Goal: Task Accomplishment & Management: Manage account settings

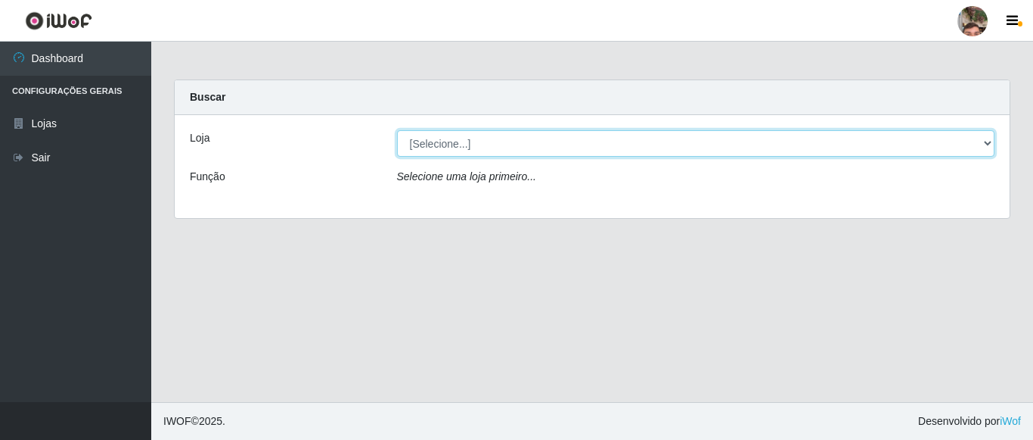
click option "[Selecione...]" at bounding box center [0, 0] width 0 height 0
click at [397, 130] on select "[Selecione...]" at bounding box center [696, 143] width 598 height 26
click option "[Selecione...]" at bounding box center [0, 0] width 0 height 0
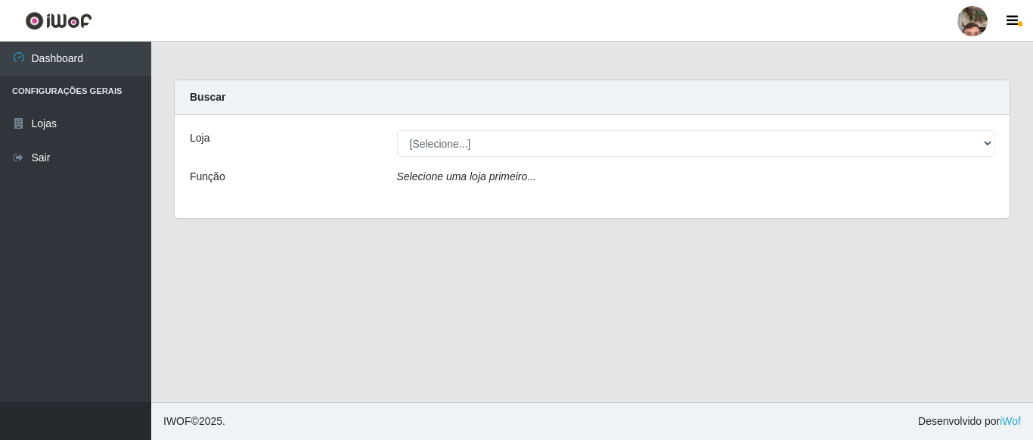
click at [480, 185] on div "Selecione uma loja primeiro..." at bounding box center [696, 180] width 621 height 22
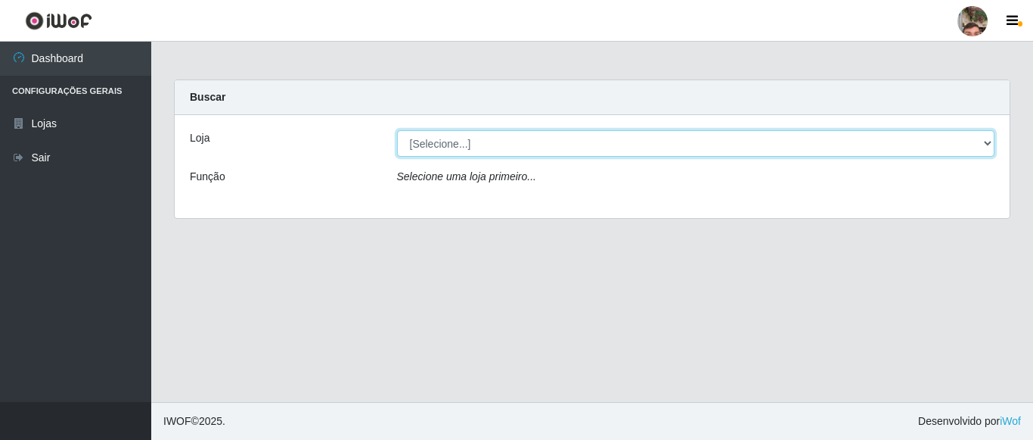
click at [397, 130] on select "[Selecione...]" at bounding box center [696, 143] width 598 height 26
click option "[Selecione...]" at bounding box center [0, 0] width 0 height 0
click at [397, 130] on select "[Selecione...]" at bounding box center [696, 143] width 598 height 26
click at [986, 145] on select "[Selecione...]" at bounding box center [696, 143] width 598 height 26
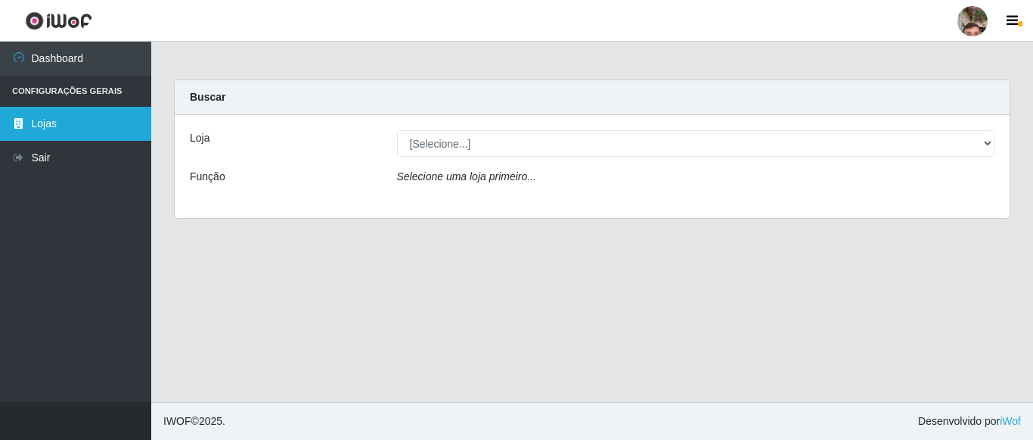
click at [33, 128] on link "Lojas" at bounding box center [75, 124] width 151 height 34
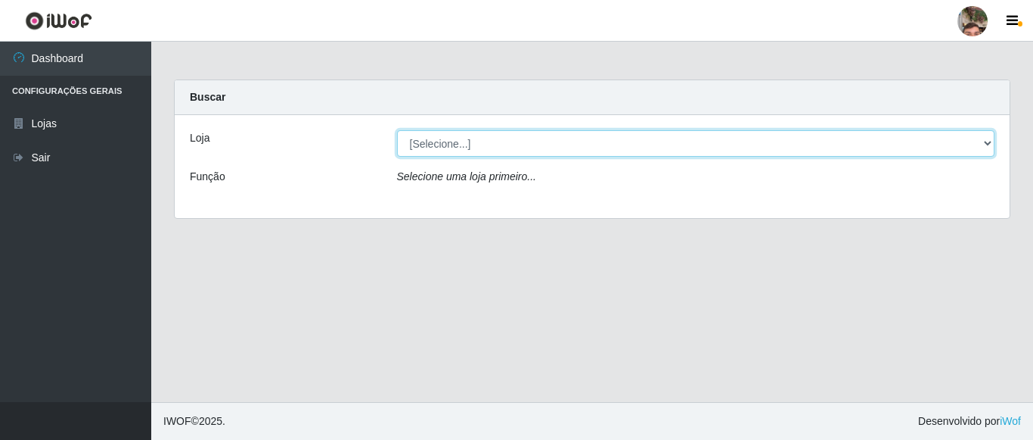
click at [397, 130] on select "[Selecione...]" at bounding box center [696, 143] width 598 height 26
click at [462, 145] on select "[Selecione...]" at bounding box center [696, 143] width 598 height 26
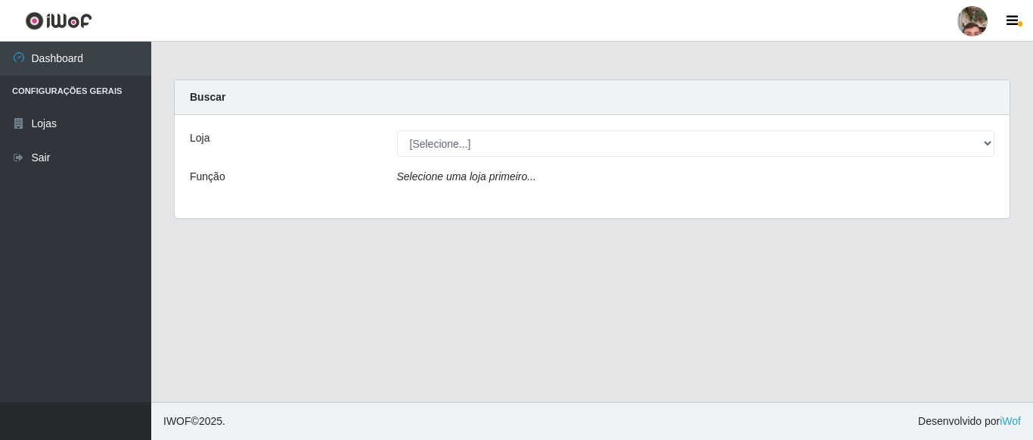
click at [980, 20] on div at bounding box center [973, 21] width 30 height 30
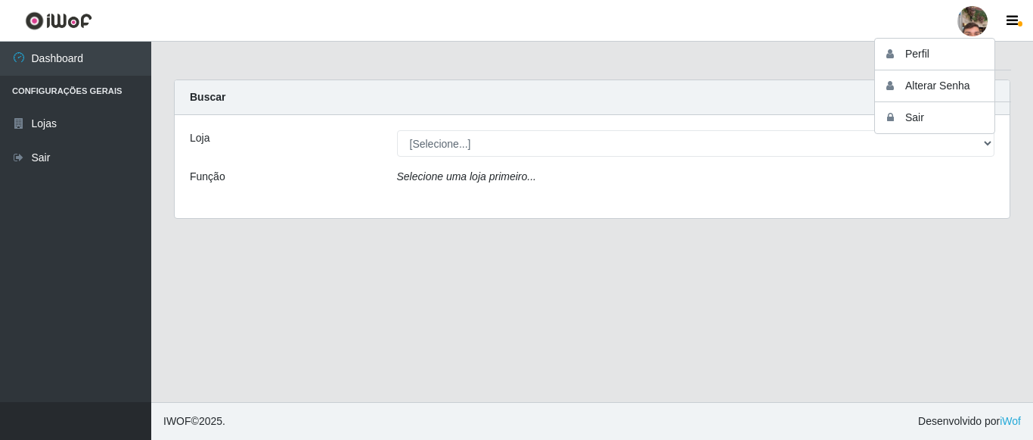
click at [872, 247] on main "Carregando... Buscar Loja [Selecione...] Função Selecione uma loja primeiro..." at bounding box center [592, 222] width 882 height 360
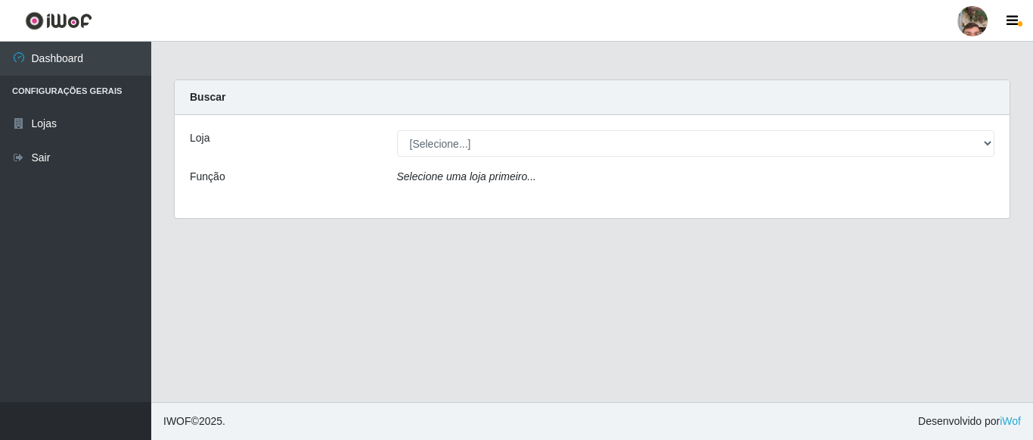
click at [970, 29] on div at bounding box center [973, 21] width 30 height 30
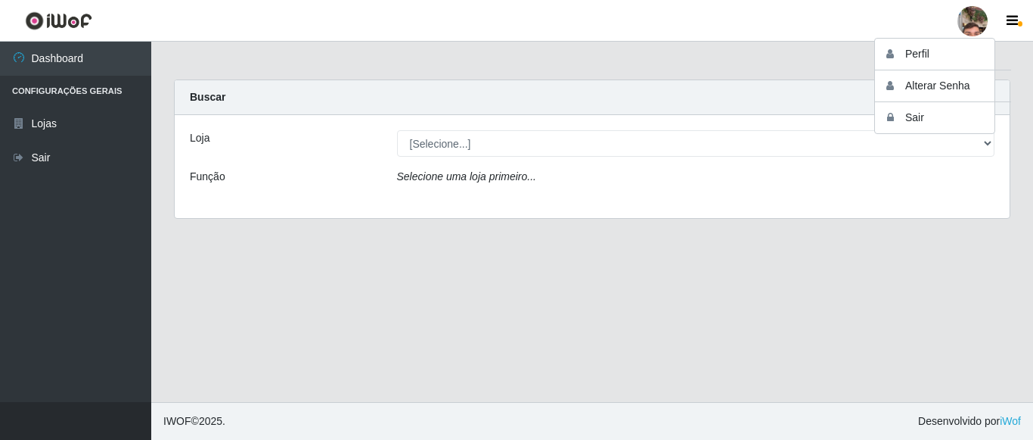
click at [856, 284] on main "Carregando... Buscar Loja [Selecione...] Função Selecione uma loja primeiro..." at bounding box center [592, 222] width 882 height 360
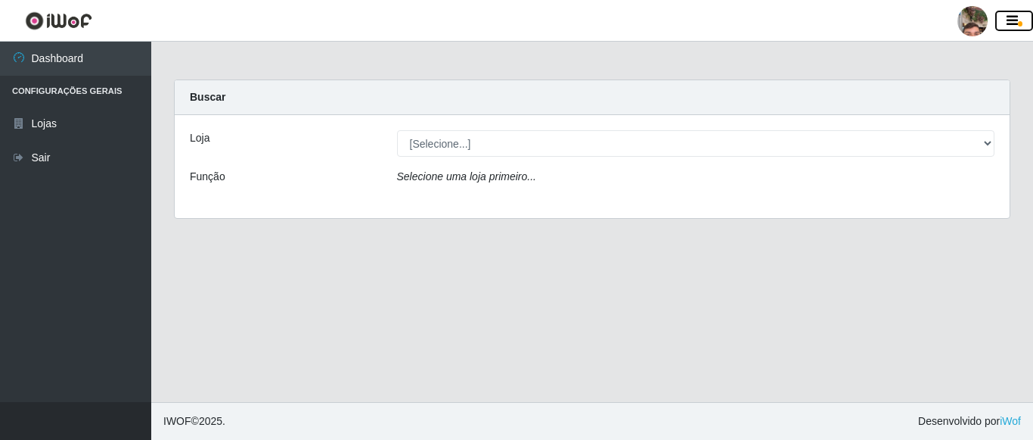
click at [1023, 20] on button "button" at bounding box center [1015, 21] width 38 height 21
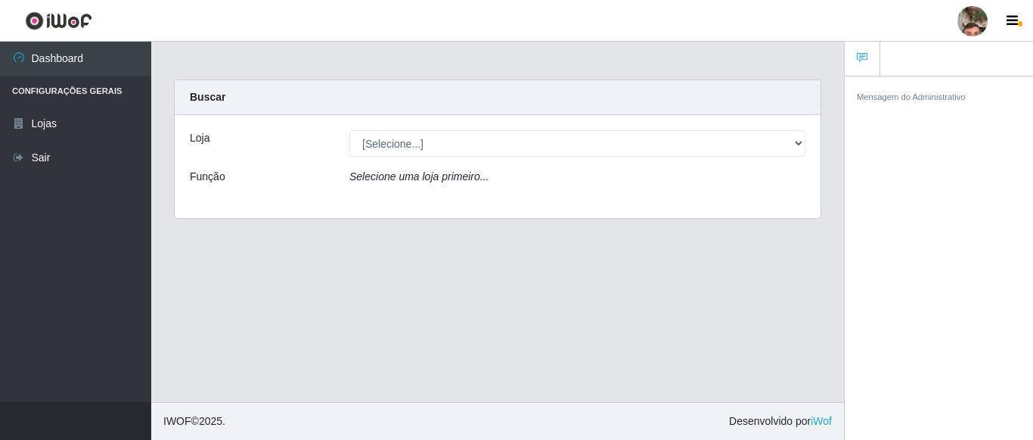
drag, startPoint x: 685, startPoint y: 326, endPoint x: 694, endPoint y: 305, distance: 23.0
click at [686, 324] on main "Carregando... Buscar Loja [Selecione...] Função Selecione uma loja primeiro..." at bounding box center [497, 222] width 693 height 360
click at [965, 26] on div at bounding box center [973, 21] width 30 height 30
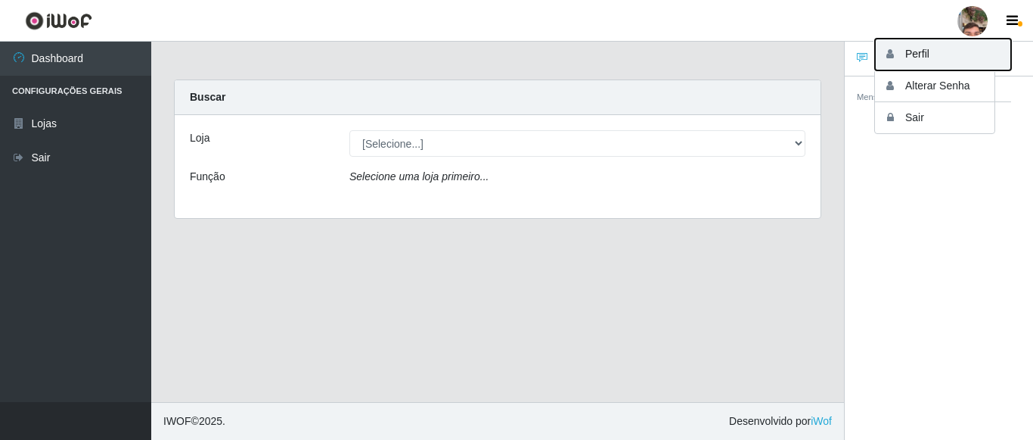
click at [920, 59] on button "Perfil" at bounding box center [943, 55] width 136 height 32
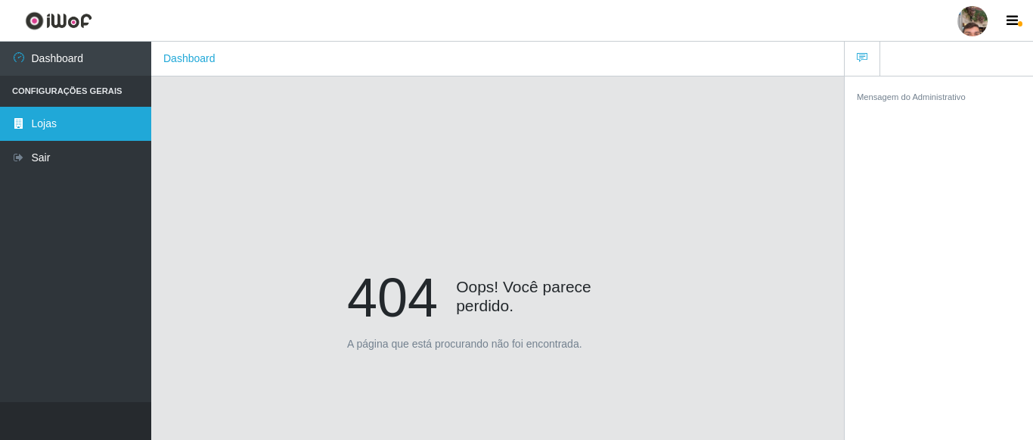
click at [48, 133] on link "Lojas" at bounding box center [75, 124] width 151 height 34
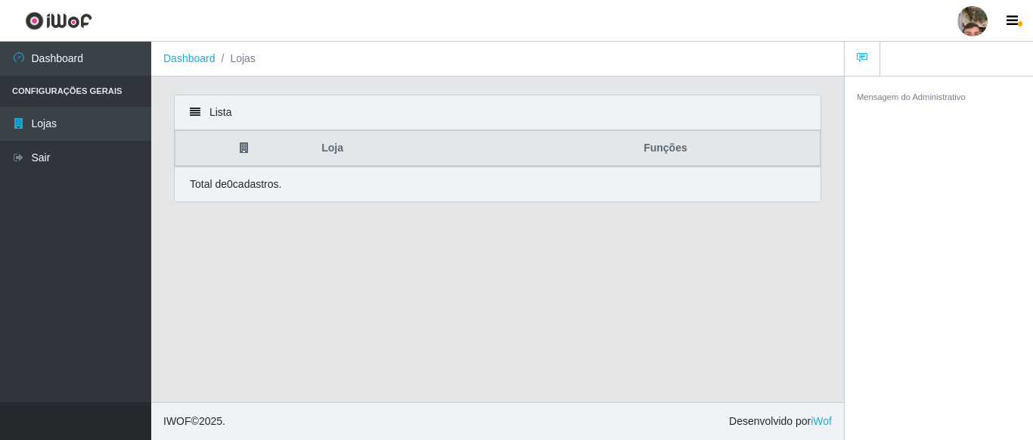
click at [330, 148] on th "Loja" at bounding box center [411, 149] width 199 height 36
click at [731, 147] on th "Funções" at bounding box center [665, 149] width 309 height 36
click at [196, 110] on icon at bounding box center [195, 112] width 11 height 11
click at [449, 317] on main "Dashboard Lojas Lista Loja Funções Total de 0 cadastros." at bounding box center [497, 222] width 693 height 360
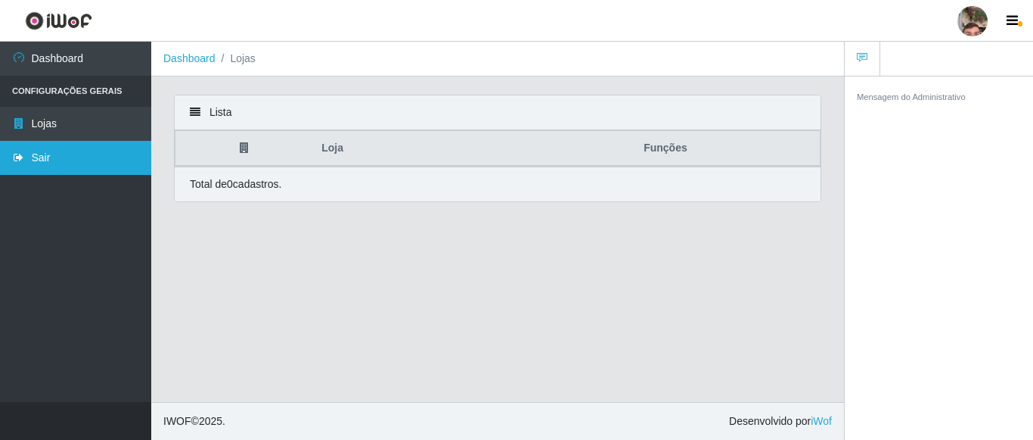
click at [38, 157] on link "Sair" at bounding box center [75, 158] width 151 height 34
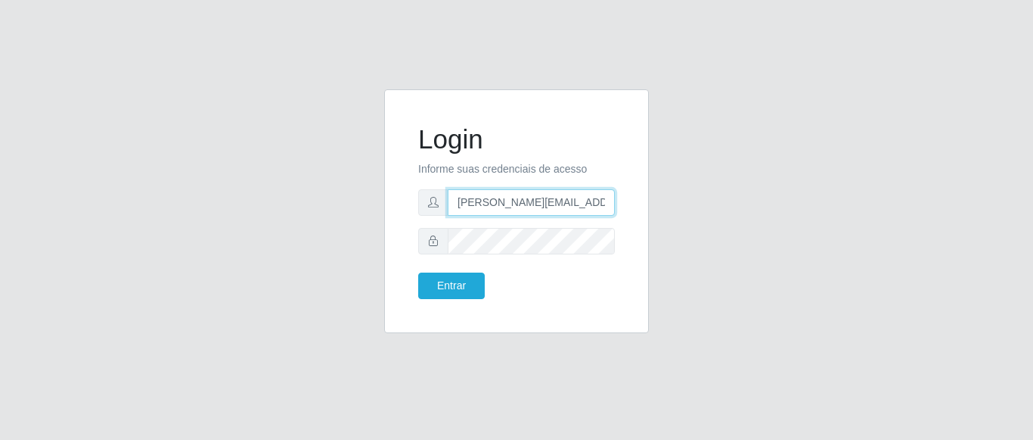
click at [605, 207] on input "pedro.henrrique@hiperqueiroz.com.br" at bounding box center [531, 202] width 167 height 26
click at [604, 207] on input "pedro.henrrique@hiperqueiroz.com.br" at bounding box center [531, 202] width 167 height 26
drag, startPoint x: 597, startPoint y: 201, endPoint x: 363, endPoint y: 169, distance: 236.0
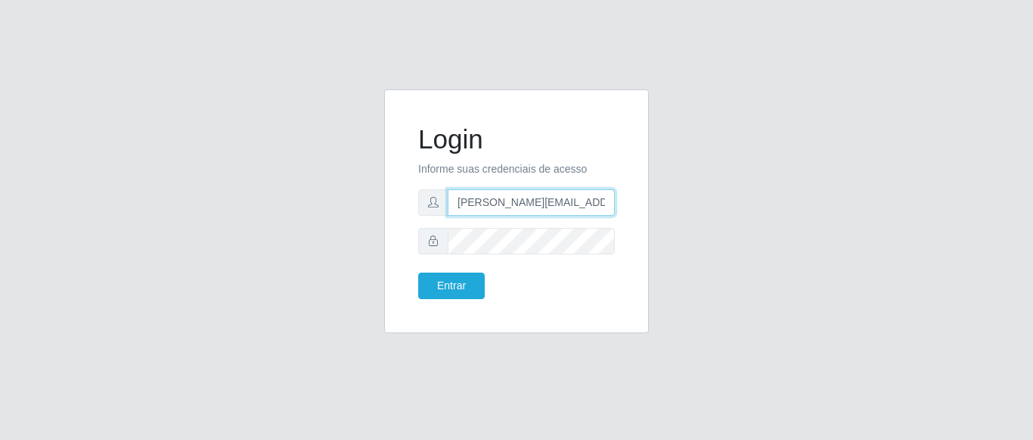
click at [363, 169] on div "Login Informe suas credenciais de acesso pedro.henrrique@hiperq.br Entrar" at bounding box center [516, 220] width 862 height 262
type input "p"
type input "vanessa."
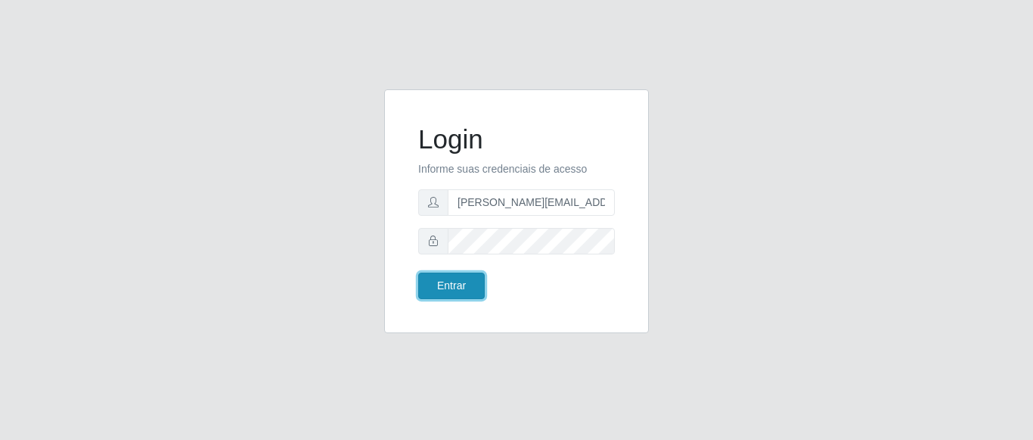
click at [468, 290] on button "Entrar" at bounding box center [451, 285] width 67 height 26
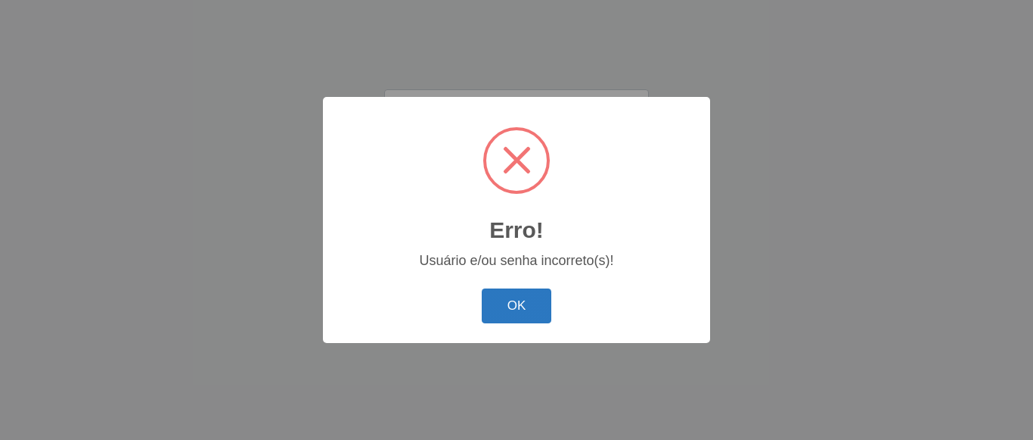
click at [509, 309] on button "OK" at bounding box center [517, 306] width 70 height 36
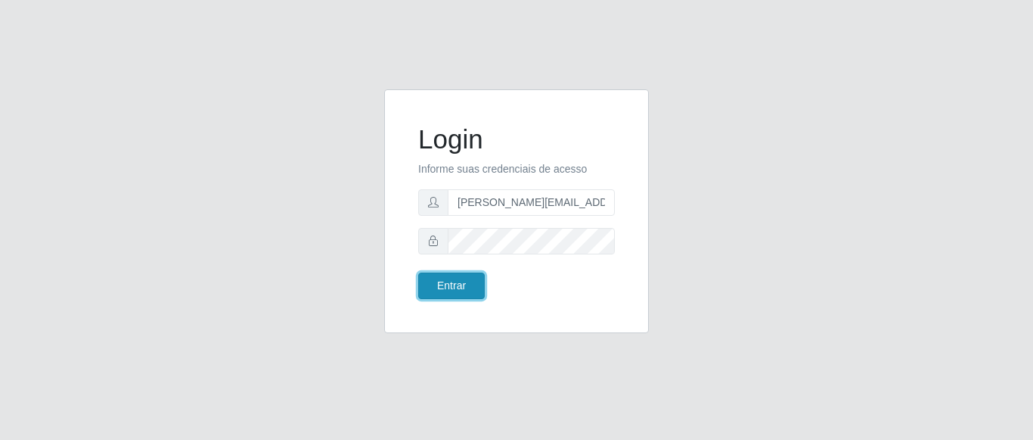
click at [437, 290] on button "Entrar" at bounding box center [451, 285] width 67 height 26
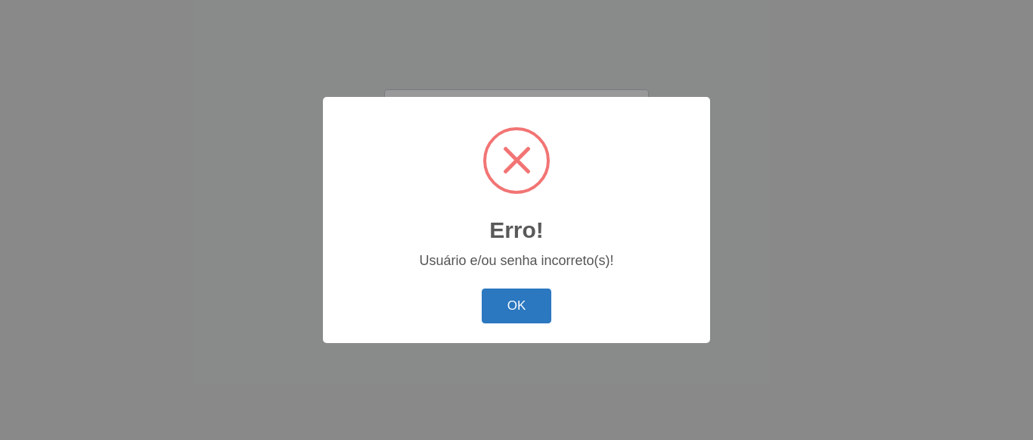
click at [516, 306] on button "OK" at bounding box center [517, 306] width 70 height 36
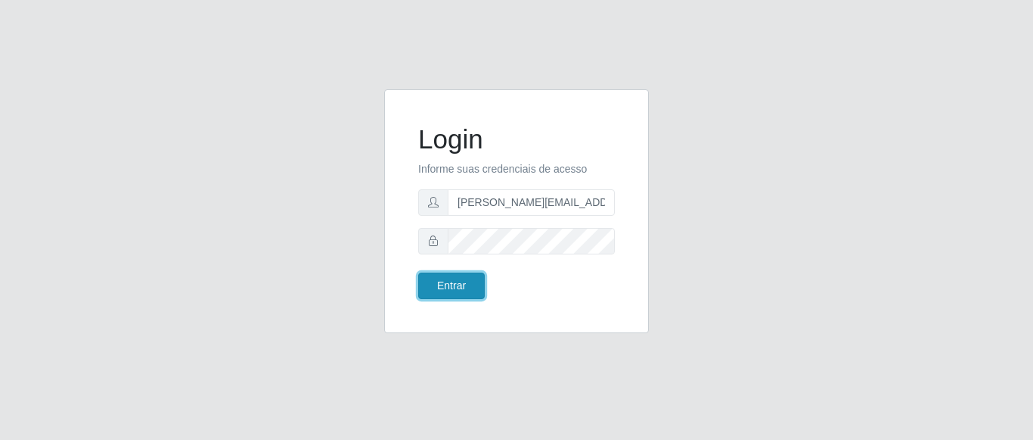
click at [453, 280] on button "Entrar" at bounding box center [451, 285] width 67 height 26
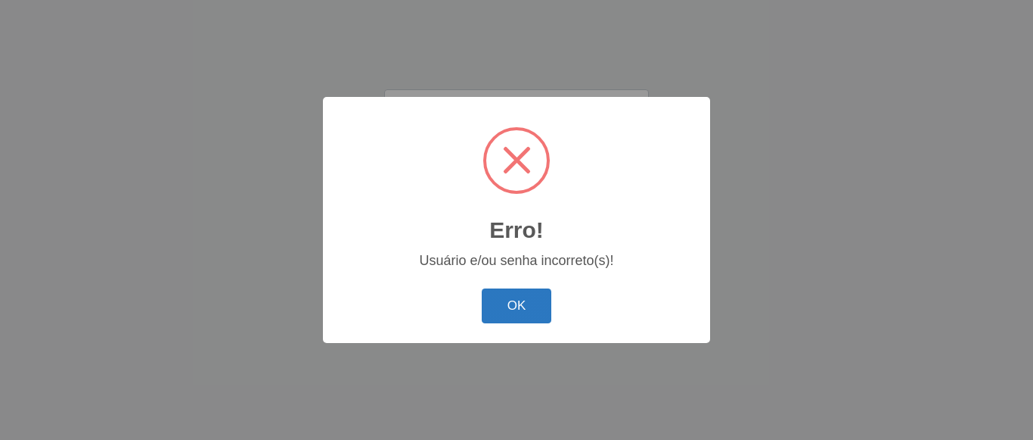
click at [520, 297] on button "OK" at bounding box center [517, 306] width 70 height 36
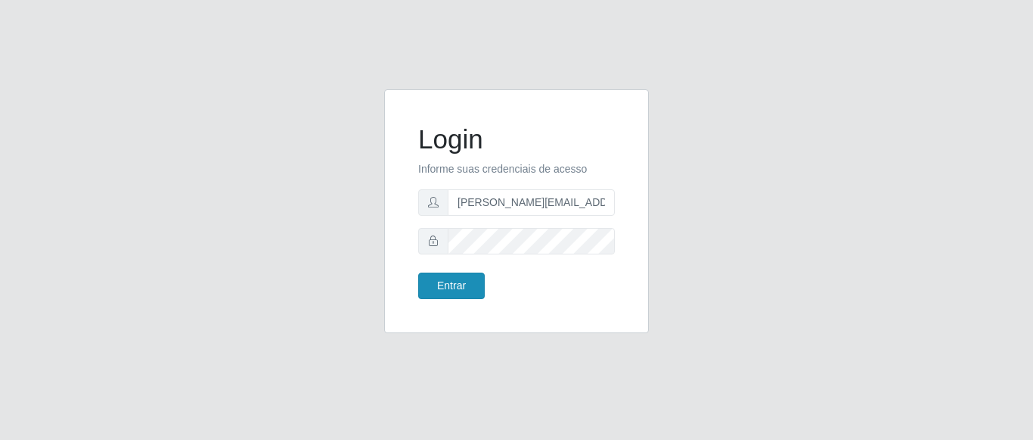
click at [438, 282] on button "Entrar" at bounding box center [451, 285] width 67 height 26
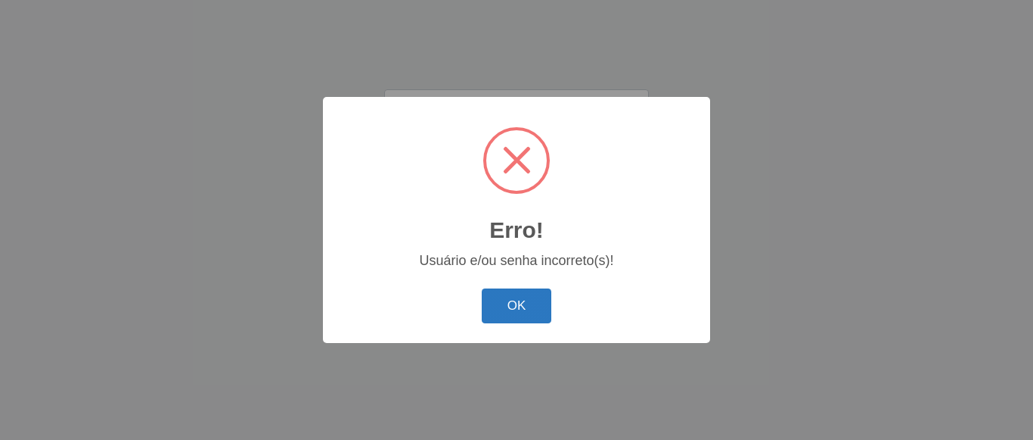
click at [527, 303] on button "OK" at bounding box center [517, 306] width 70 height 36
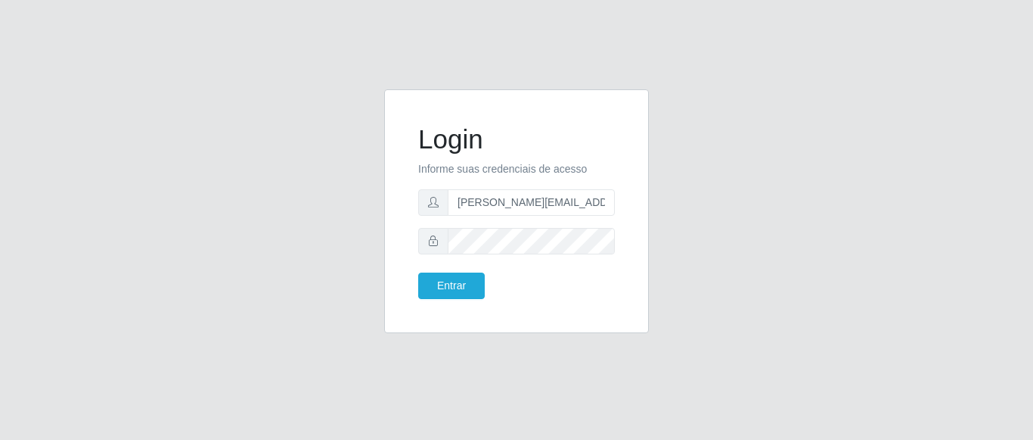
drag, startPoint x: 616, startPoint y: 203, endPoint x: 446, endPoint y: 195, distance: 169.7
click at [447, 201] on div "Login Informe suas credenciais de acesso pedro.henrrique@hiperqueiroz.com.br En…" at bounding box center [516, 211] width 227 height 206
click at [609, 206] on input "pedro.henrrique@hiperqueiroz.com.br" at bounding box center [531, 202] width 167 height 26
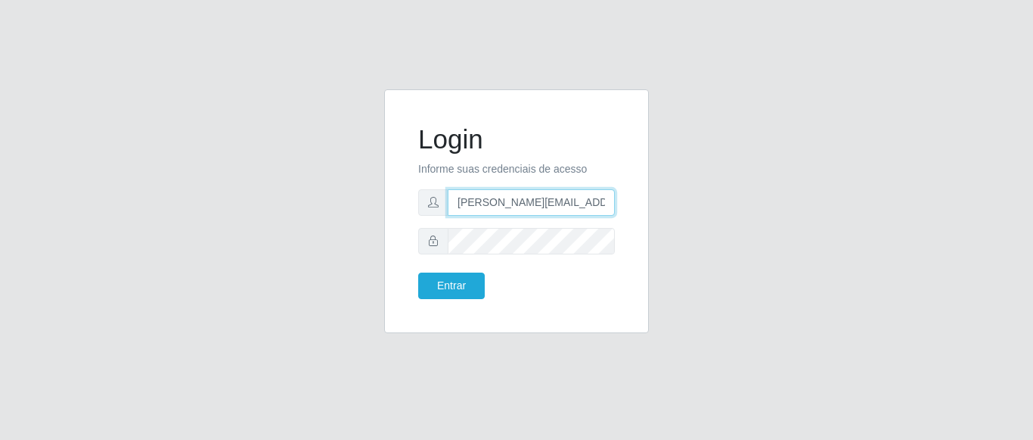
click at [609, 206] on input "pedro.henrrique@hiperqueiroz.com.br" at bounding box center [531, 202] width 167 height 26
click at [432, 212] on span at bounding box center [433, 202] width 30 height 26
click at [432, 210] on span at bounding box center [433, 202] width 30 height 26
click at [432, 206] on icon at bounding box center [433, 202] width 11 height 11
drag, startPoint x: 605, startPoint y: 200, endPoint x: 427, endPoint y: 193, distance: 177.9
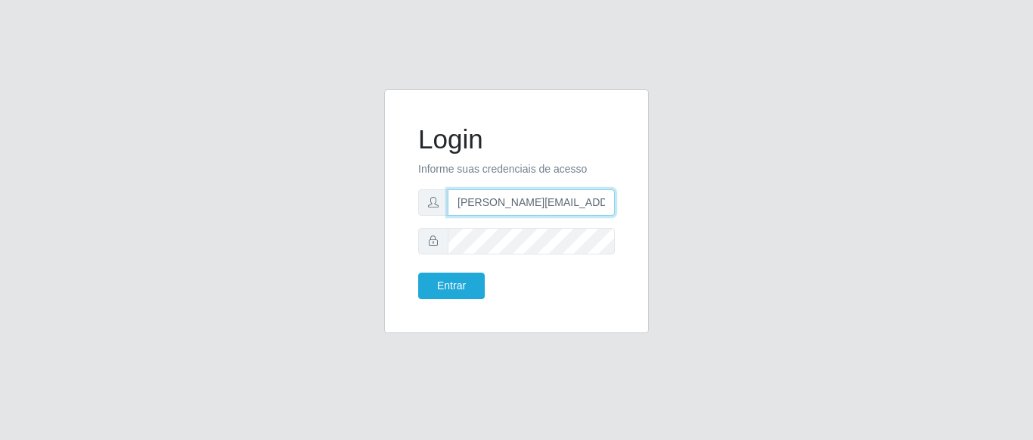
click at [427, 193] on div "pedro.henrrique@hiperqueiroz.com.br" at bounding box center [516, 202] width 197 height 26
type input "com.br"
drag, startPoint x: 610, startPoint y: 204, endPoint x: 397, endPoint y: 204, distance: 213.3
click at [397, 204] on div "Login Informe suas credenciais de acesso [PERSON_NAME][EMAIL_ADDRESS][DOMAIN_NA…" at bounding box center [516, 211] width 265 height 244
type input "[DOMAIN_NAME]"
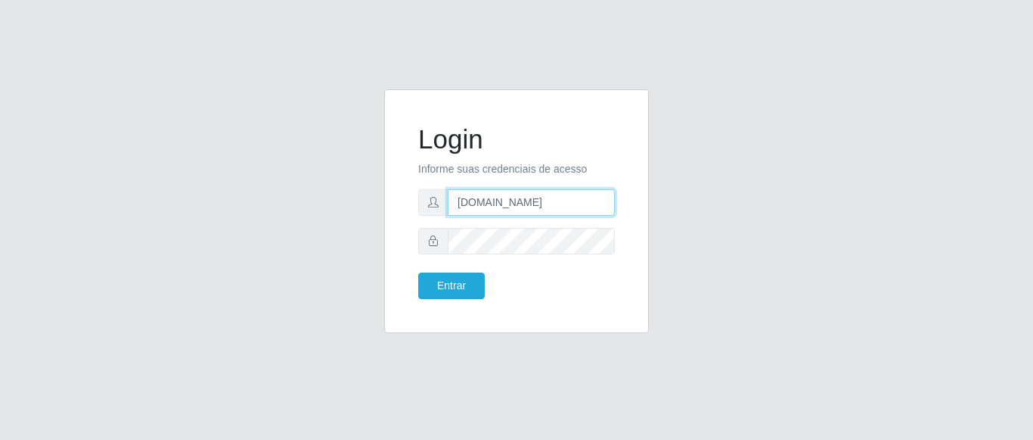
click at [551, 203] on input "[DOMAIN_NAME]" at bounding box center [531, 202] width 167 height 26
drag, startPoint x: 551, startPoint y: 203, endPoint x: 421, endPoint y: 214, distance: 130.6
click at [448, 214] on input "[DOMAIN_NAME]" at bounding box center [531, 202] width 167 height 26
type input "[PERSON_NAME][EMAIL_ADDRESS][DOMAIN_NAME]"
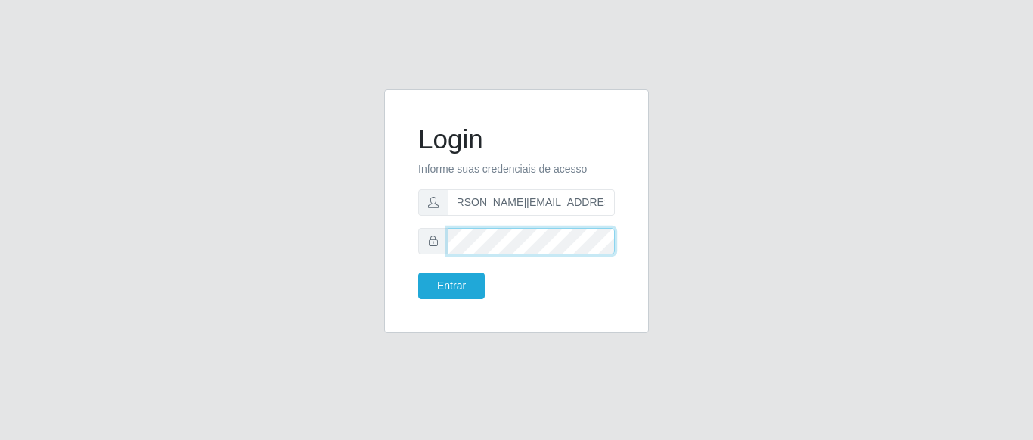
click at [418, 272] on button "Entrar" at bounding box center [451, 285] width 67 height 26
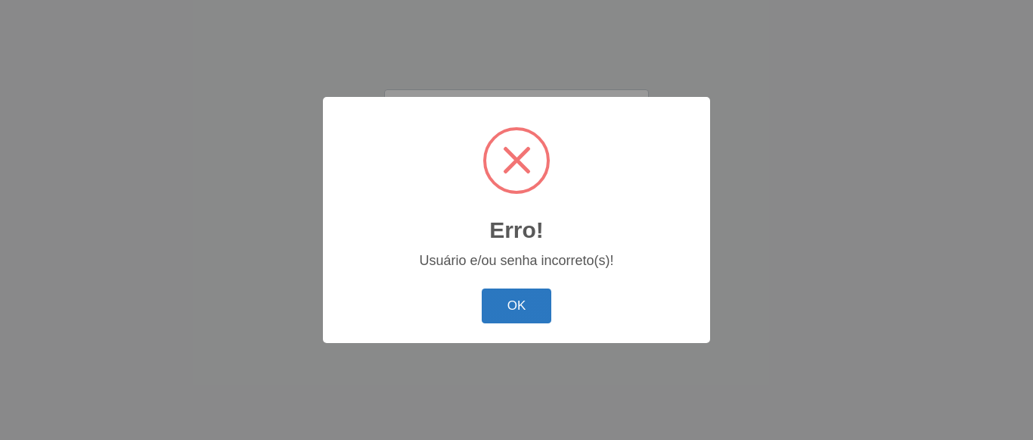
click at [512, 306] on button "OK" at bounding box center [517, 306] width 70 height 36
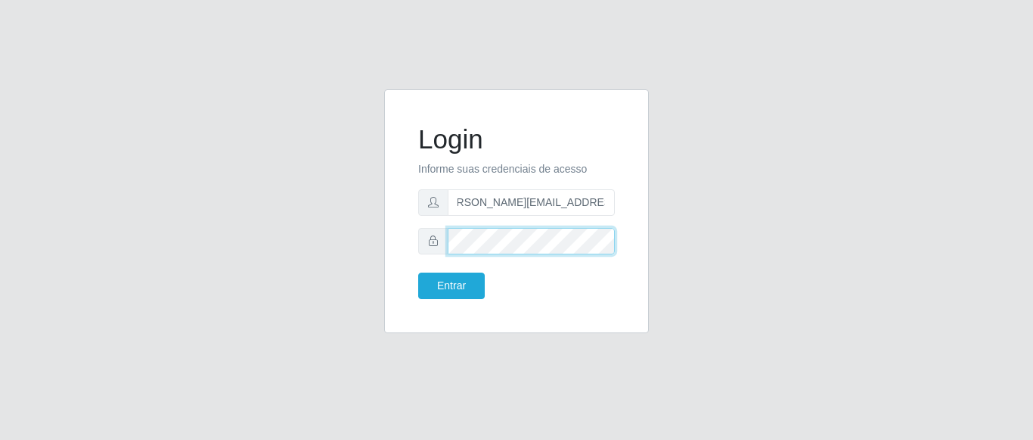
click at [418, 272] on button "Entrar" at bounding box center [451, 285] width 67 height 26
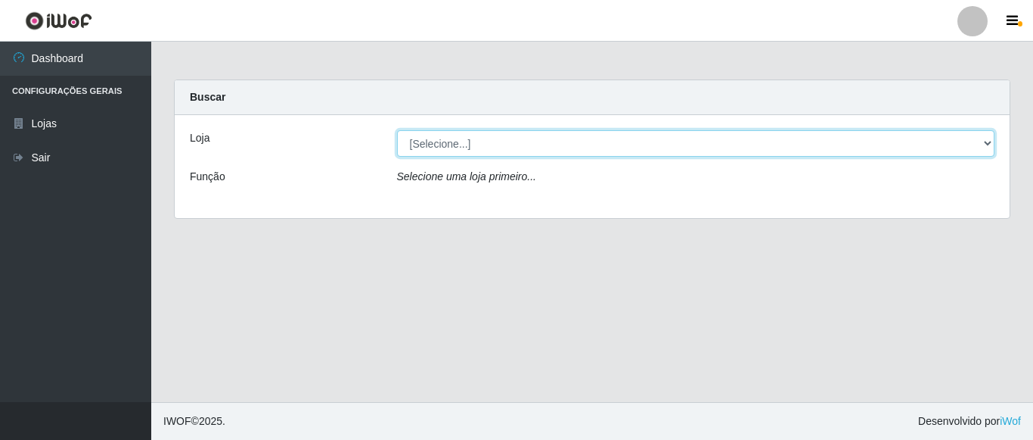
click at [397, 130] on select "[Selecione...] Hiper Queiroz - [GEOGRAPHIC_DATA]" at bounding box center [696, 143] width 598 height 26
select select "497"
click option "Hiper Queiroz - Nova Betânia" at bounding box center [0, 0] width 0 height 0
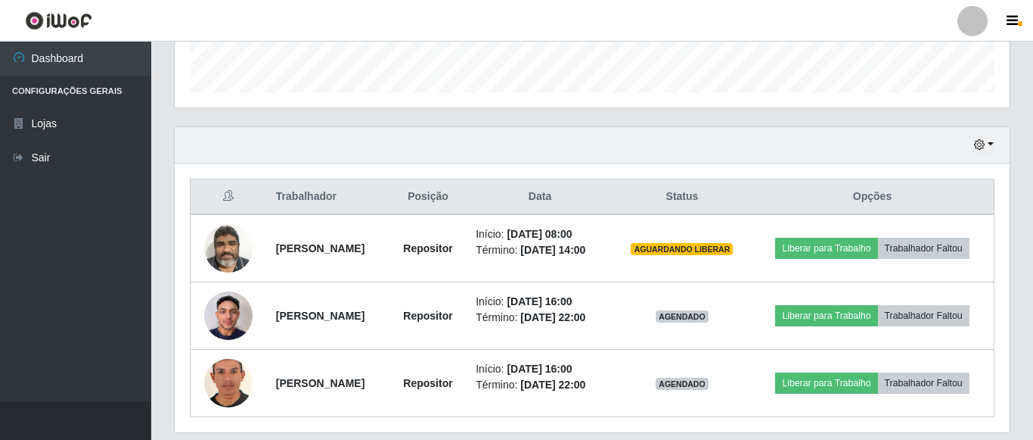
scroll to position [463, 0]
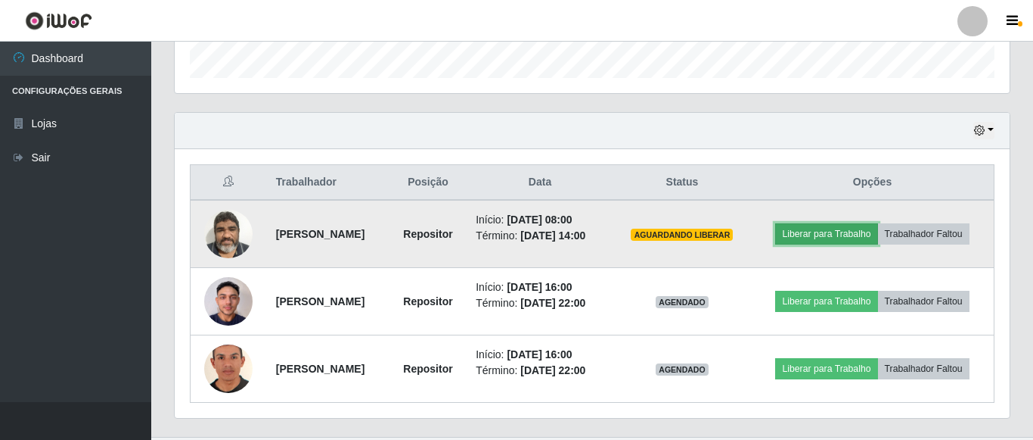
click at [842, 236] on button "Liberar para Trabalho" at bounding box center [826, 233] width 102 height 21
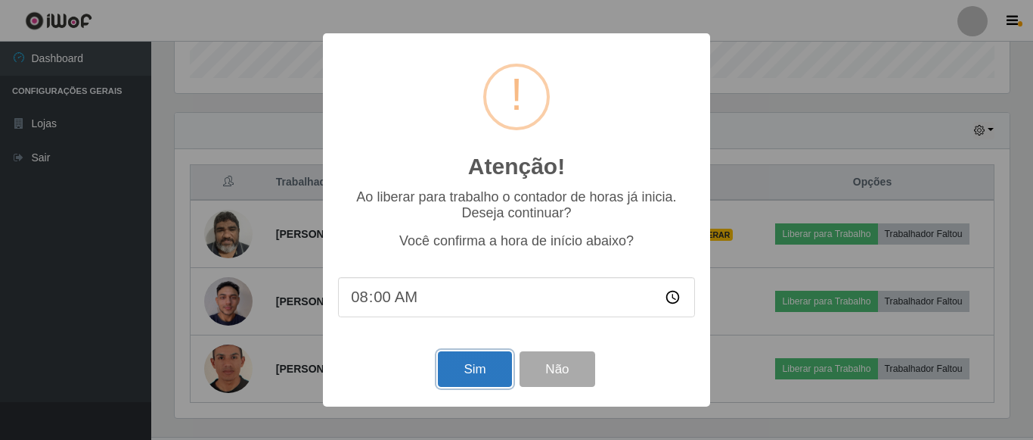
click at [470, 386] on button "Sim" at bounding box center [474, 369] width 73 height 36
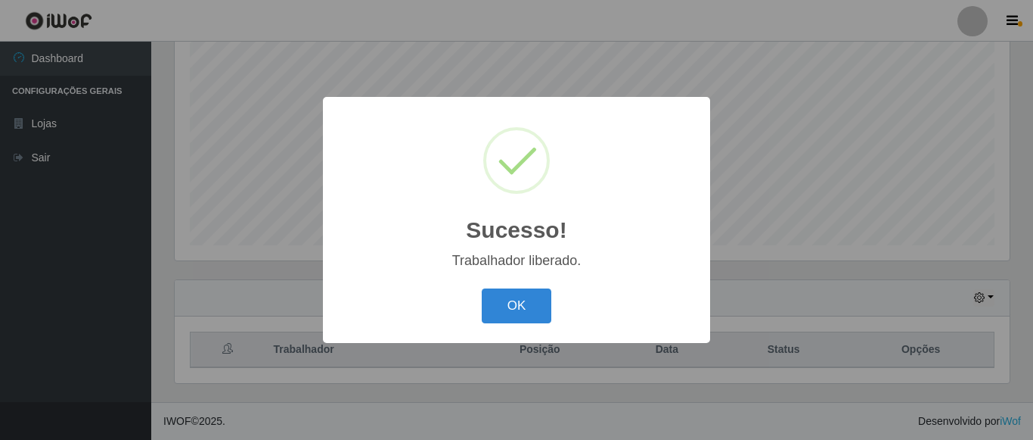
scroll to position [296, 0]
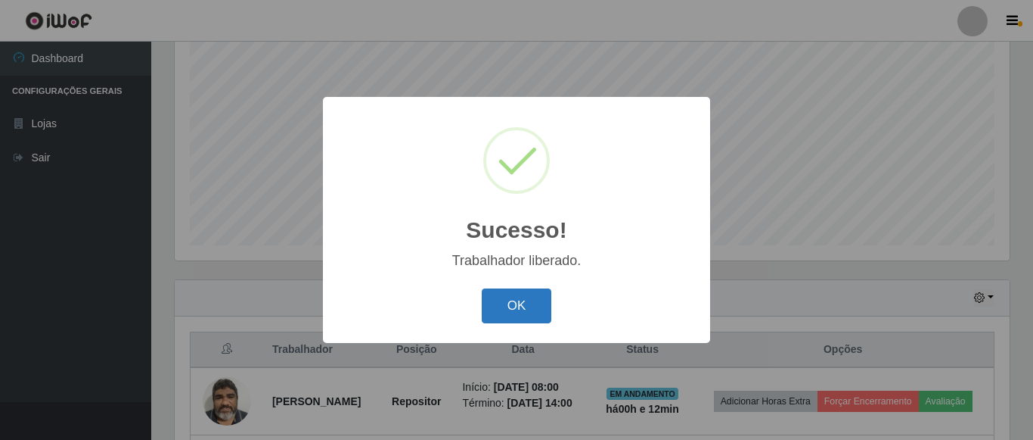
click at [539, 320] on button "OK" at bounding box center [517, 306] width 70 height 36
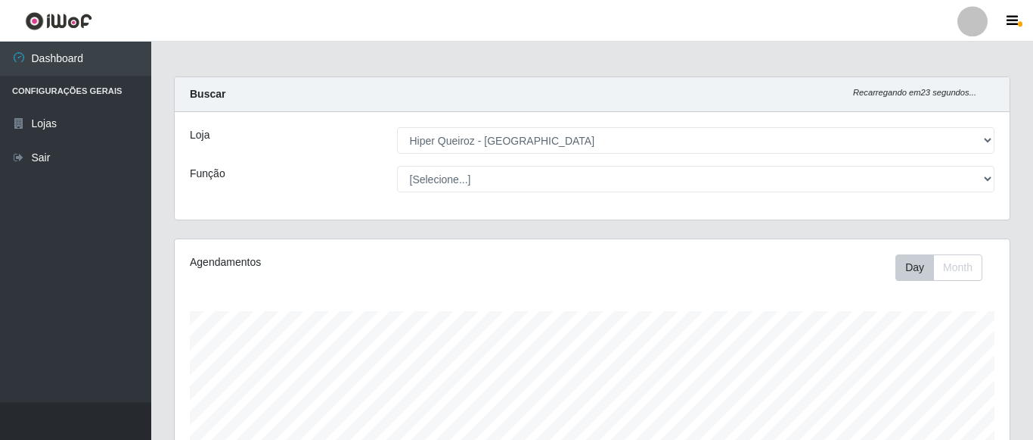
scroll to position [0, 0]
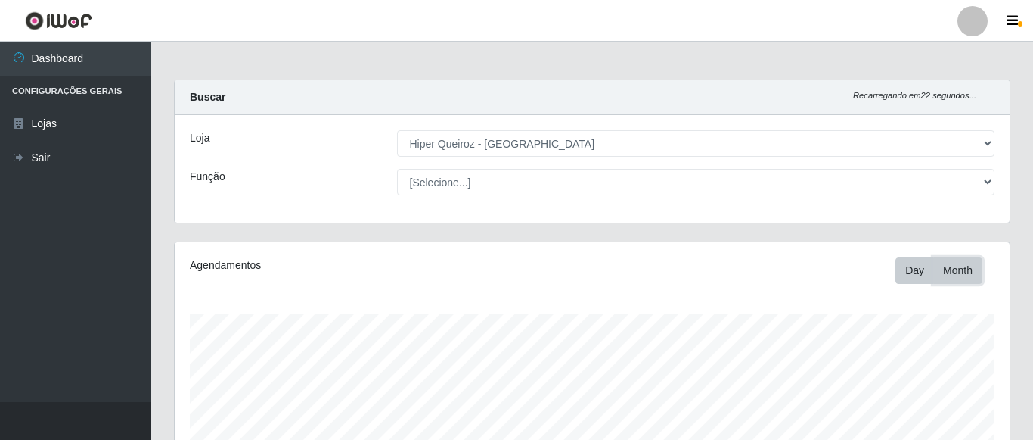
click at [958, 271] on button "Month" at bounding box center [957, 270] width 49 height 26
click at [903, 269] on button "Day" at bounding box center [915, 270] width 39 height 26
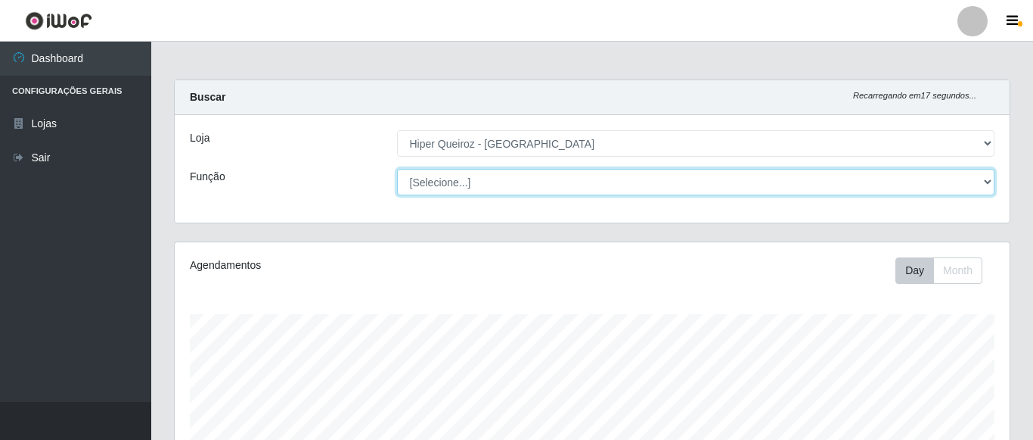
click at [397, 169] on select "[Selecione...] Embalador Embalador + Embalador ++ Repositor Repositor + Reposit…" at bounding box center [696, 182] width 598 height 26
click option "Repositor" at bounding box center [0, 0] width 0 height 0
click at [397, 169] on select "[Selecione...] Embalador Embalador + Embalador ++ Repositor Repositor + Reposit…" at bounding box center [696, 182] width 598 height 26
click option "[Selecione...]" at bounding box center [0, 0] width 0 height 0
click at [397, 169] on select "[Selecione...] Embalador Embalador + Embalador ++ Repositor Repositor + Reposit…" at bounding box center [696, 182] width 598 height 26
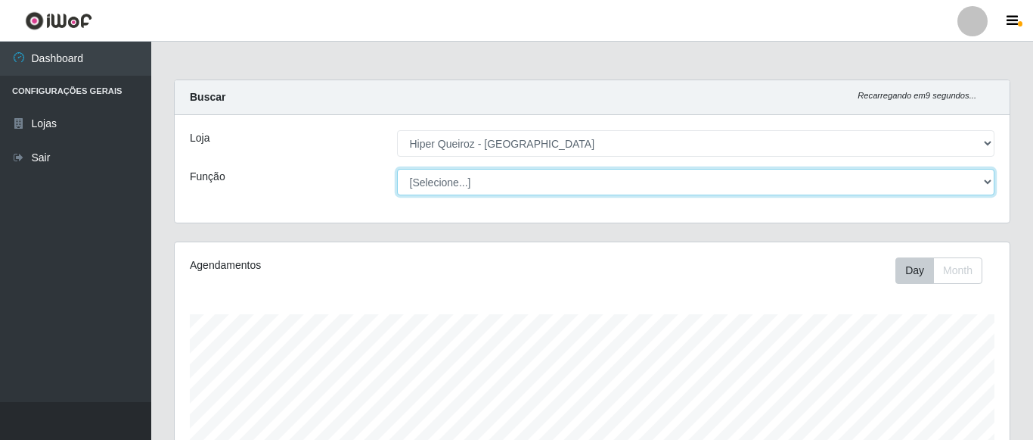
click at [989, 185] on select "[Selecione...] Embalador Embalador + Embalador ++ Repositor Repositor + Reposit…" at bounding box center [696, 182] width 598 height 26
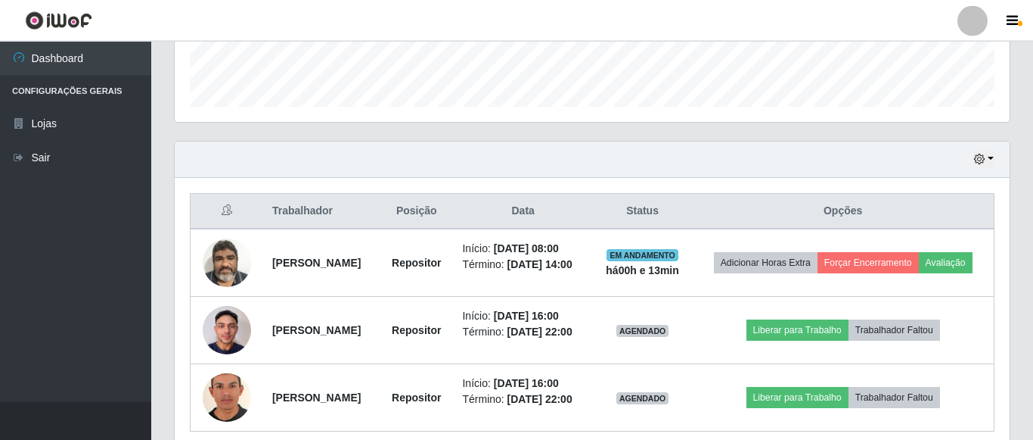
scroll to position [532, 0]
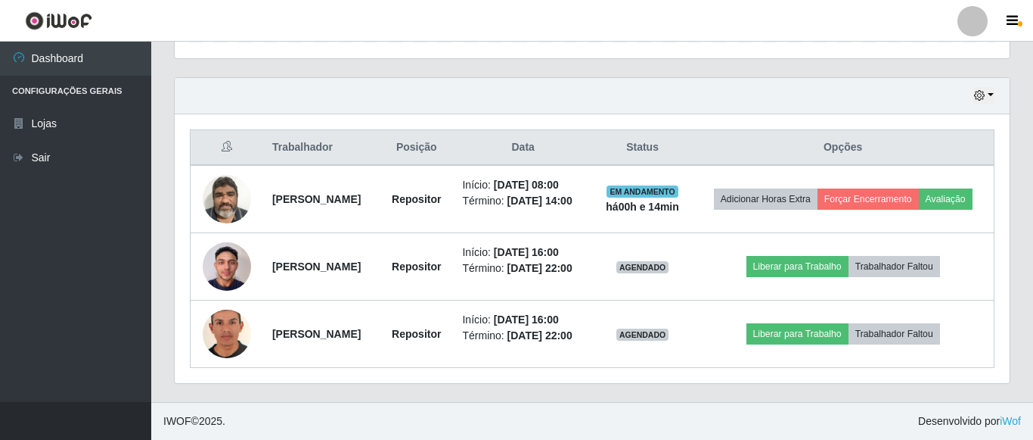
click at [996, 78] on div "Hoje 1 dia 3 dias 1 Semana Não encerrados" at bounding box center [592, 96] width 835 height 36
click at [987, 87] on button "button" at bounding box center [984, 95] width 21 height 17
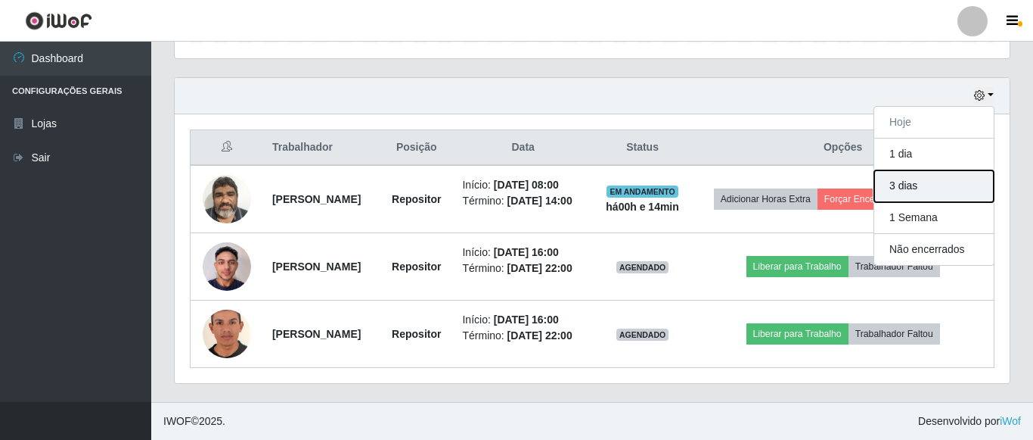
click at [924, 170] on button "3 dias" at bounding box center [934, 186] width 120 height 32
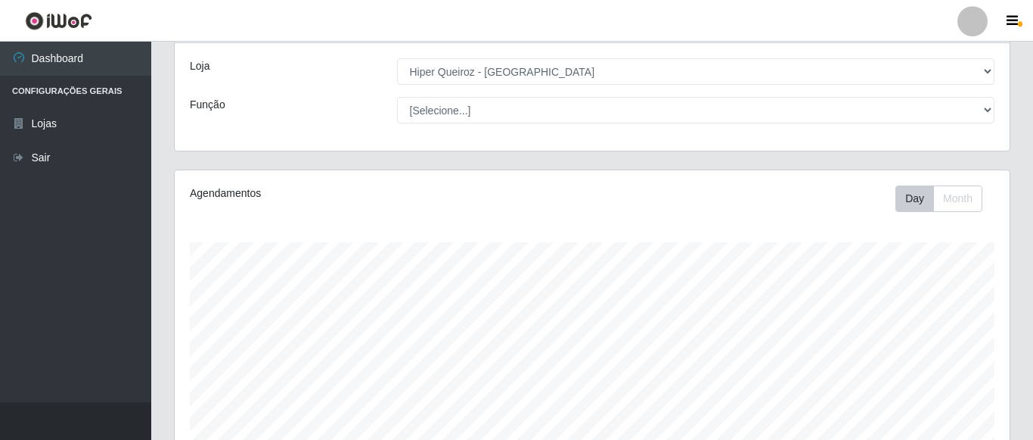
scroll to position [0, 0]
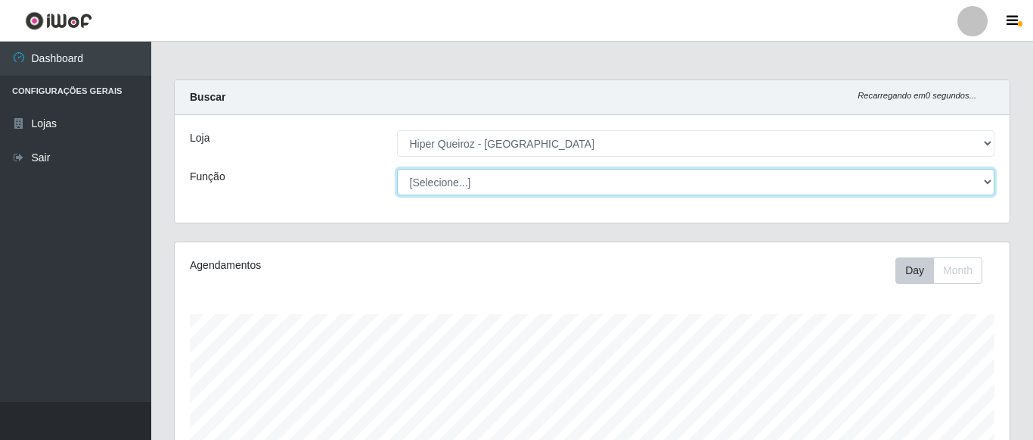
click at [397, 169] on select "[Selecione...] Embalador Embalador + Embalador ++ Repositor Repositor + Reposit…" at bounding box center [696, 182] width 598 height 26
click option "Embalador +" at bounding box center [0, 0] width 0 height 0
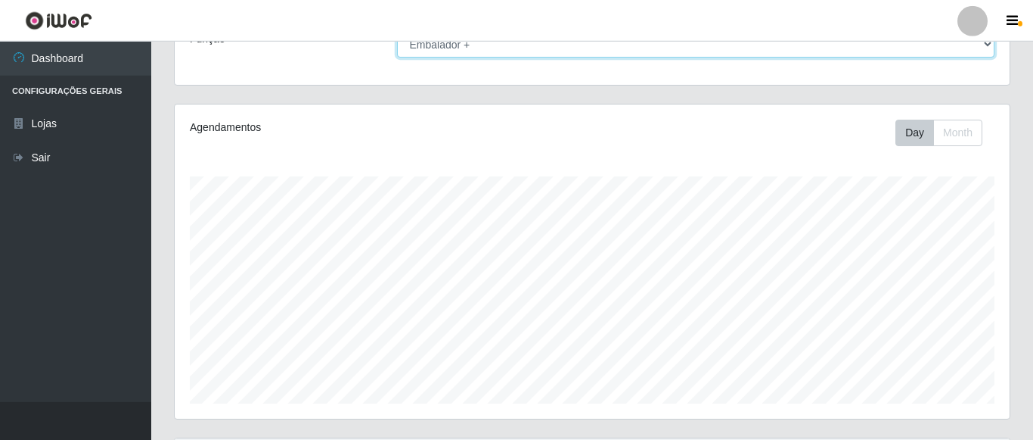
scroll to position [296, 0]
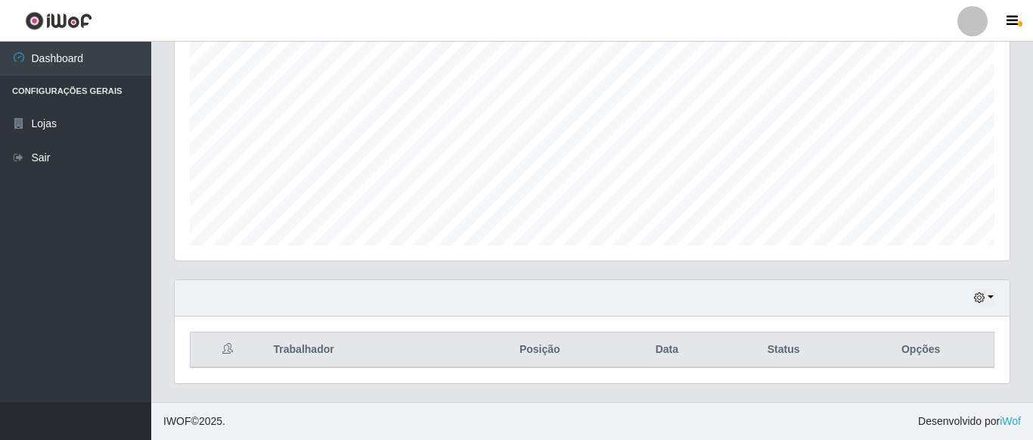
click at [969, 297] on div "Hoje 1 dia 3 dias 1 Semana Não encerrados" at bounding box center [592, 298] width 835 height 36
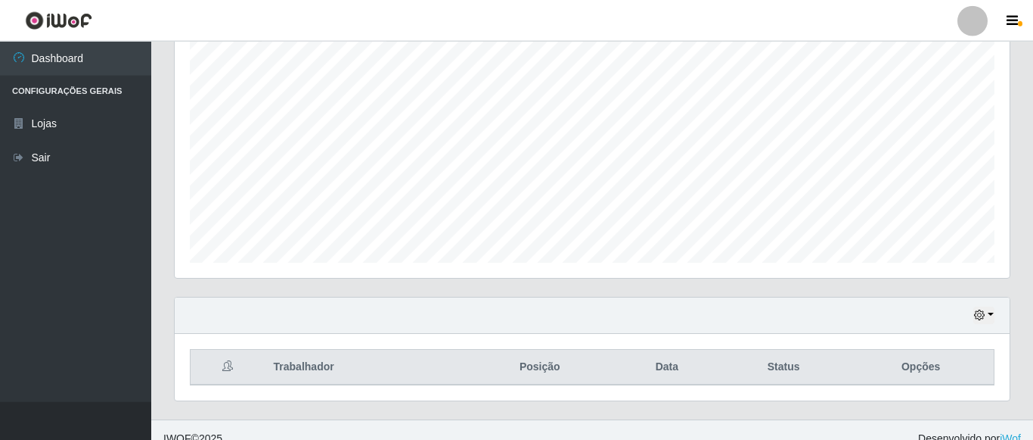
scroll to position [0, 0]
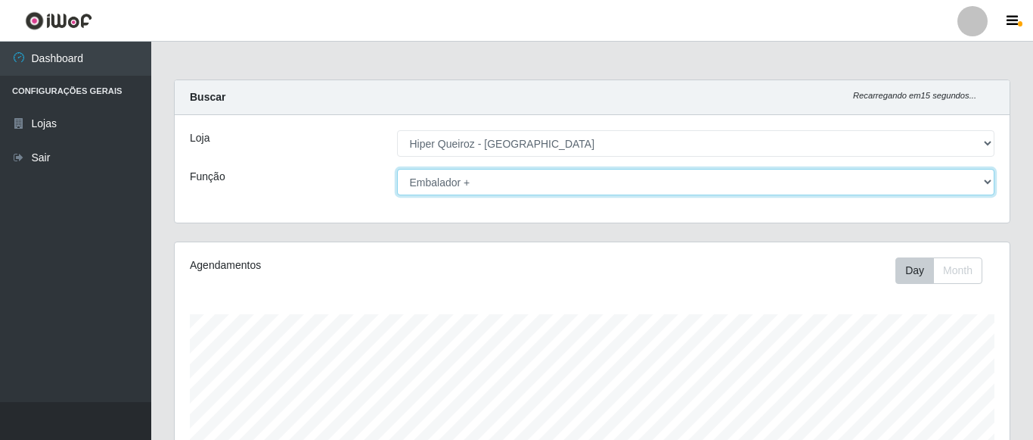
click at [397, 169] on select "[Selecione...] Embalador Embalador + Embalador ++ Repositor Repositor + Reposit…" at bounding box center [696, 182] width 598 height 26
select select "[Selecione...]"
click option "[Selecione...]" at bounding box center [0, 0] width 0 height 0
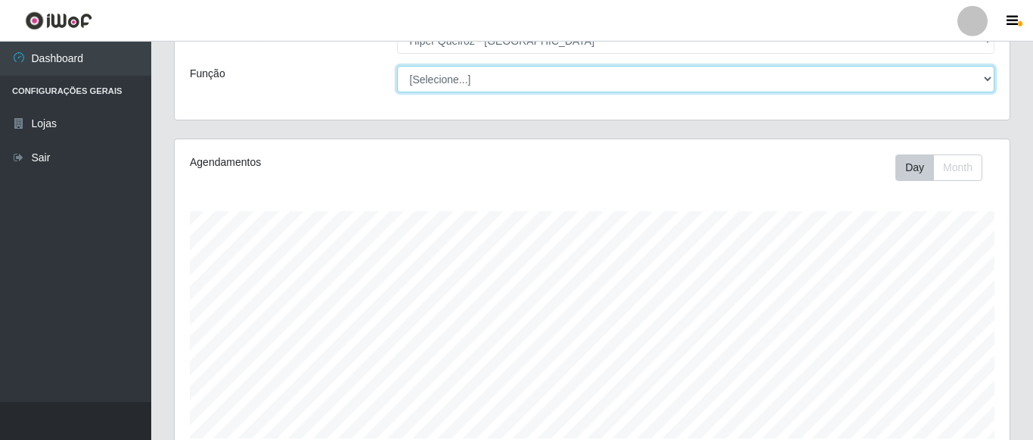
scroll to position [77, 0]
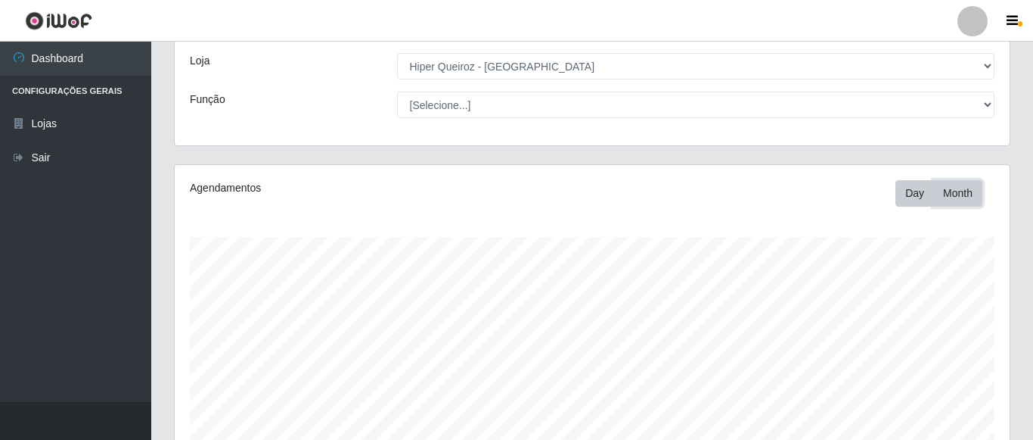
click at [948, 197] on button "Month" at bounding box center [957, 193] width 49 height 26
click at [920, 200] on button "Day" at bounding box center [915, 193] width 39 height 26
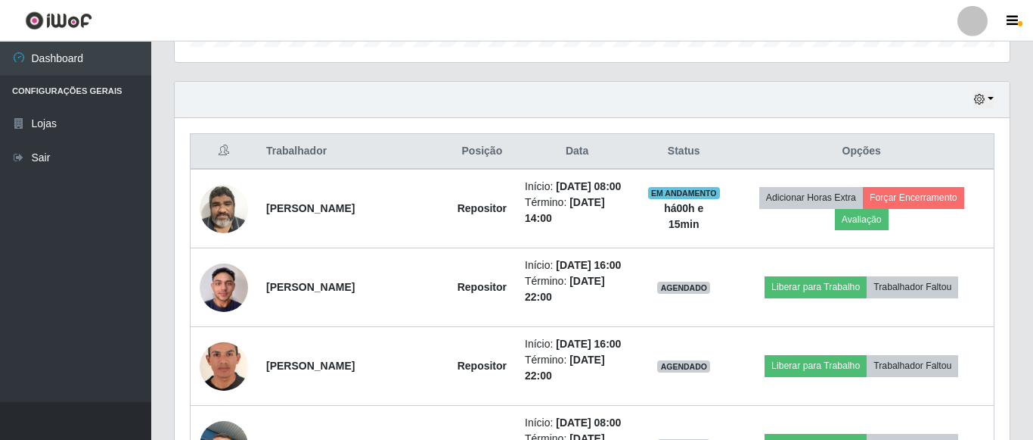
scroll to position [468, 0]
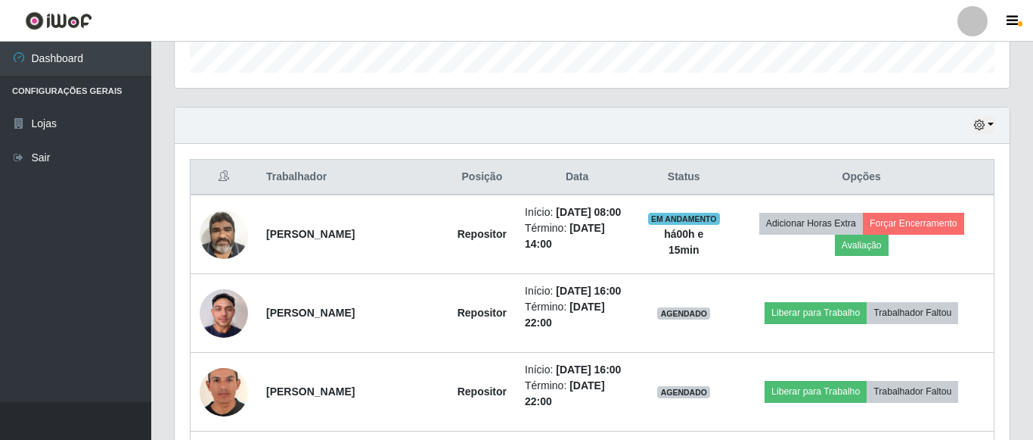
click at [978, 135] on div "Hoje 1 dia 3 dias 1 Semana Não encerrados" at bounding box center [592, 125] width 835 height 36
click at [984, 126] on icon "button" at bounding box center [979, 125] width 11 height 11
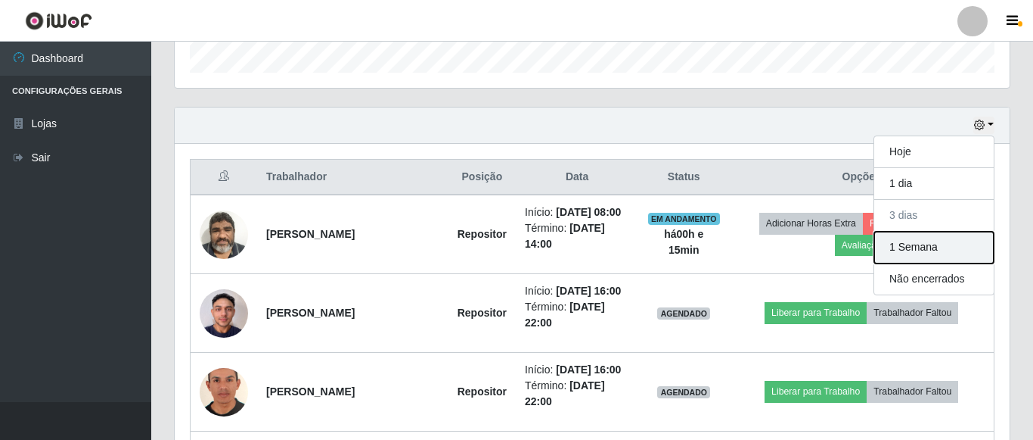
click at [945, 248] on button "1 Semana" at bounding box center [934, 247] width 120 height 32
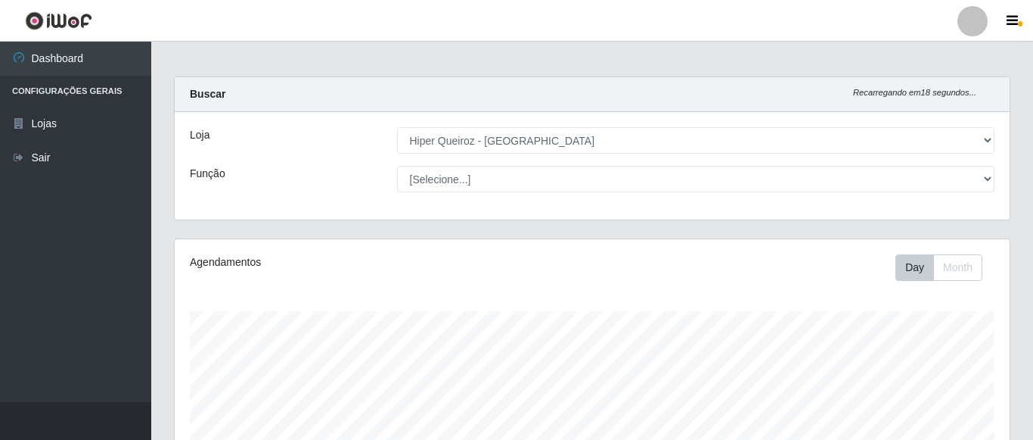
scroll to position [0, 0]
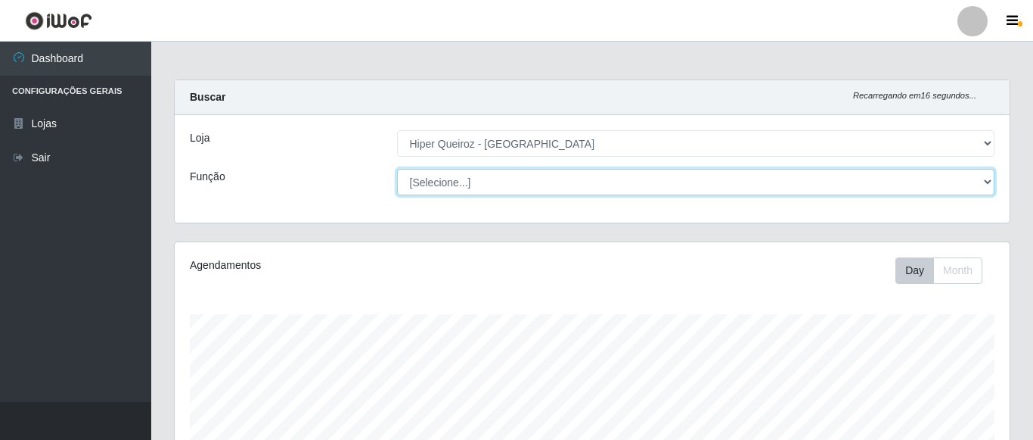
click at [397, 169] on select "[Selecione...] Embalador Embalador + Embalador ++ Repositor Repositor + Reposit…" at bounding box center [696, 182] width 598 height 26
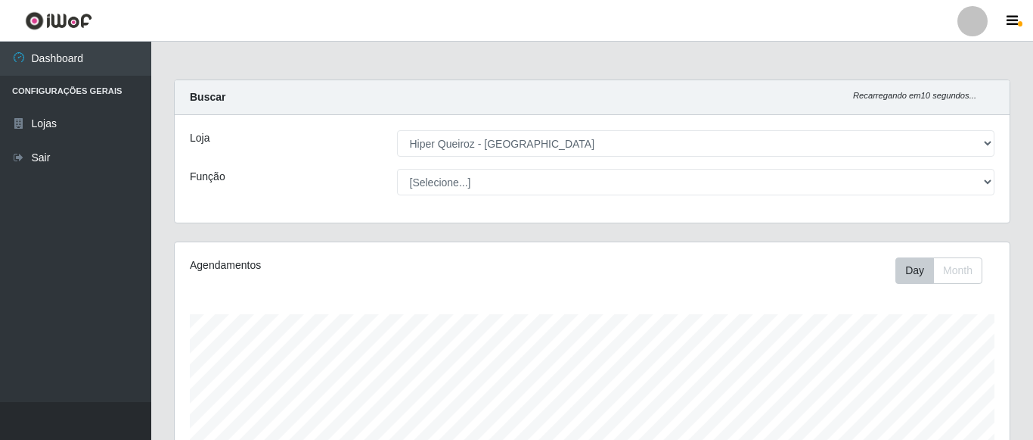
click at [55, 250] on ul "Dashboard Configurações Gerais Lojas Sair" at bounding box center [75, 222] width 151 height 360
click at [1014, 20] on icon "button" at bounding box center [1012, 21] width 11 height 14
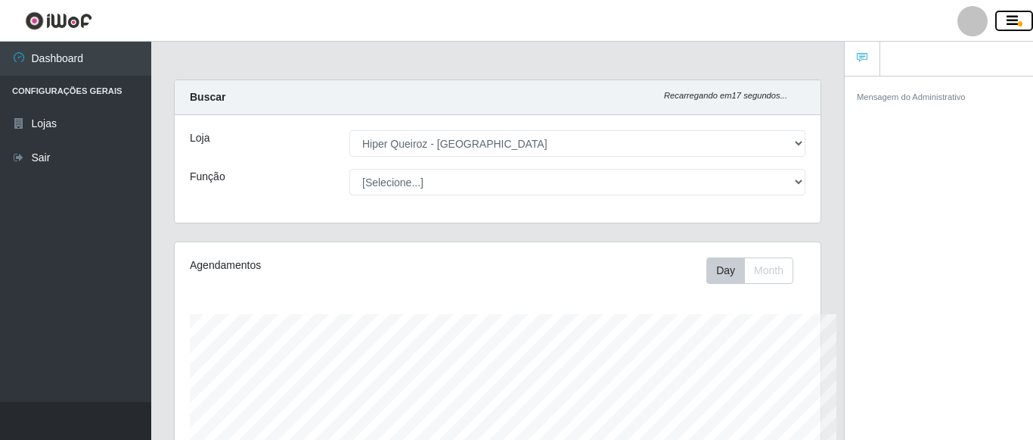
scroll to position [314, 646]
click at [865, 67] on link at bounding box center [863, 59] width 36 height 35
click at [1009, 24] on icon "button" at bounding box center [1012, 21] width 11 height 14
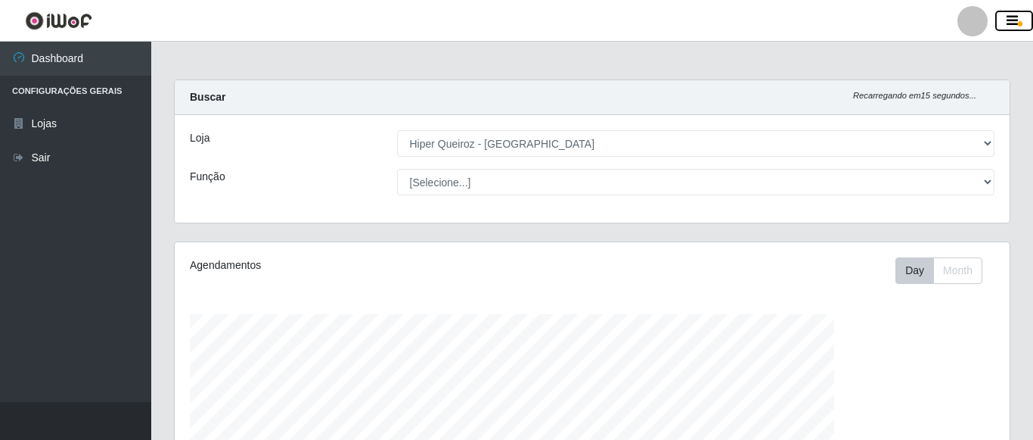
scroll to position [314, 835]
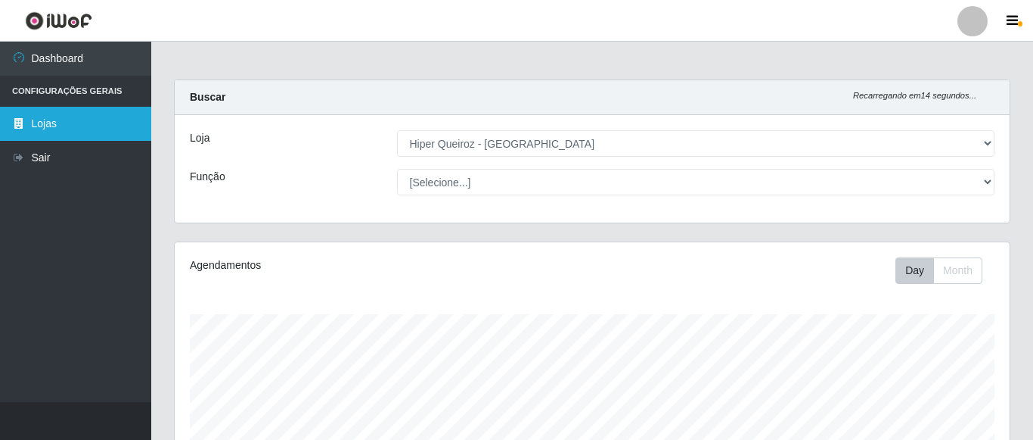
click at [36, 130] on link "Lojas" at bounding box center [75, 124] width 151 height 34
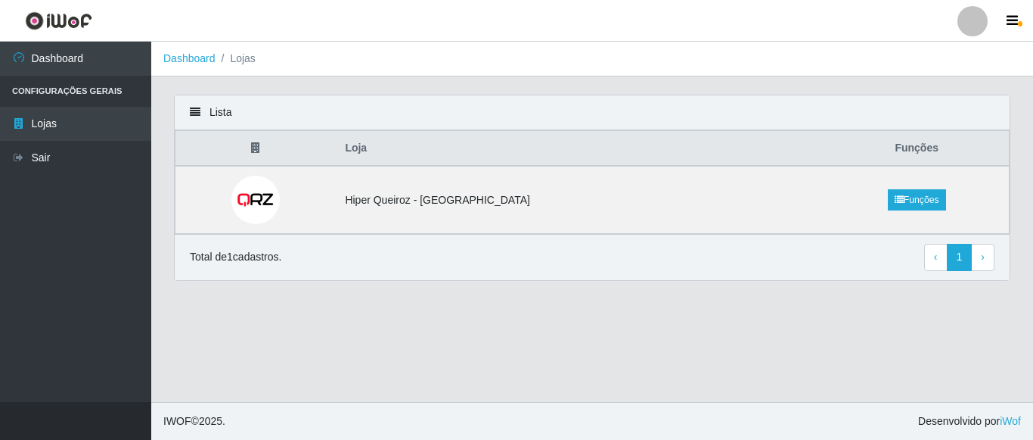
click at [260, 144] on icon at bounding box center [255, 147] width 9 height 11
click at [235, 265] on p "Total de 1 cadastros." at bounding box center [236, 257] width 92 height 16
click at [986, 258] on link "› Next" at bounding box center [982, 257] width 23 height 27
click at [398, 221] on td "Hiper Queiroz - [GEOGRAPHIC_DATA]" at bounding box center [580, 200] width 489 height 68
click at [383, 147] on th "Loja" at bounding box center [580, 149] width 489 height 36
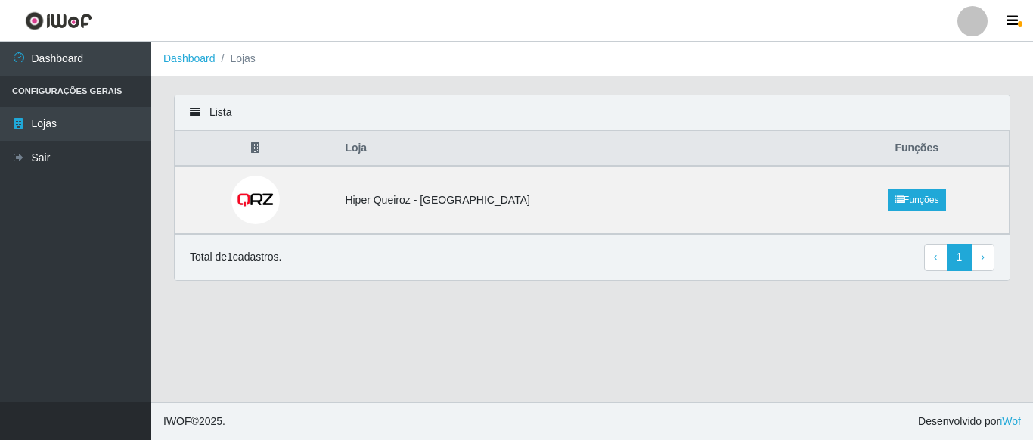
click at [200, 113] on icon at bounding box center [195, 112] width 11 height 11
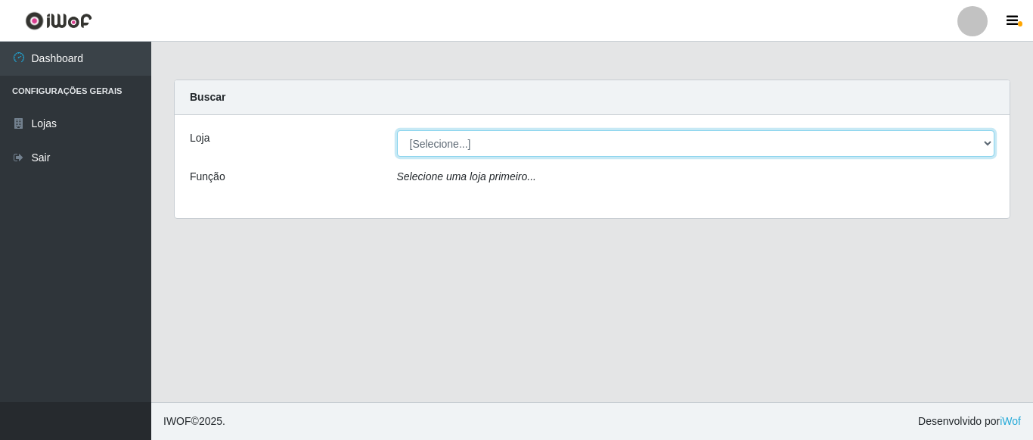
click at [397, 130] on select "[Selecione...] Hiper Queiroz - Nova Betânia" at bounding box center [696, 143] width 598 height 26
select select "497"
click option "Hiper Queiroz - [GEOGRAPHIC_DATA]" at bounding box center [0, 0] width 0 height 0
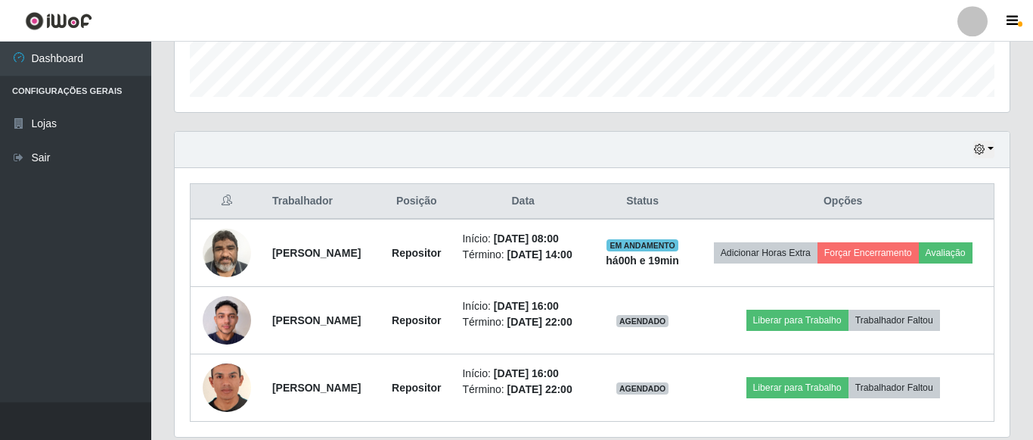
scroll to position [532, 0]
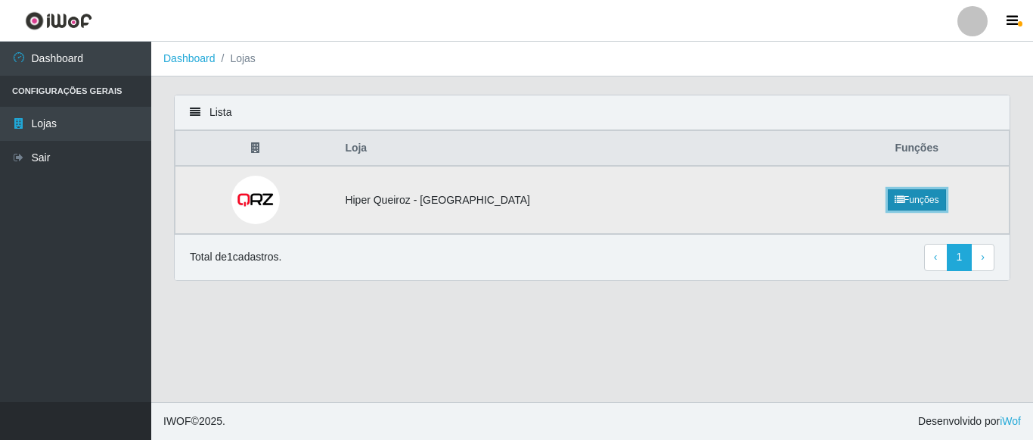
click at [894, 203] on link "Funções" at bounding box center [917, 199] width 58 height 21
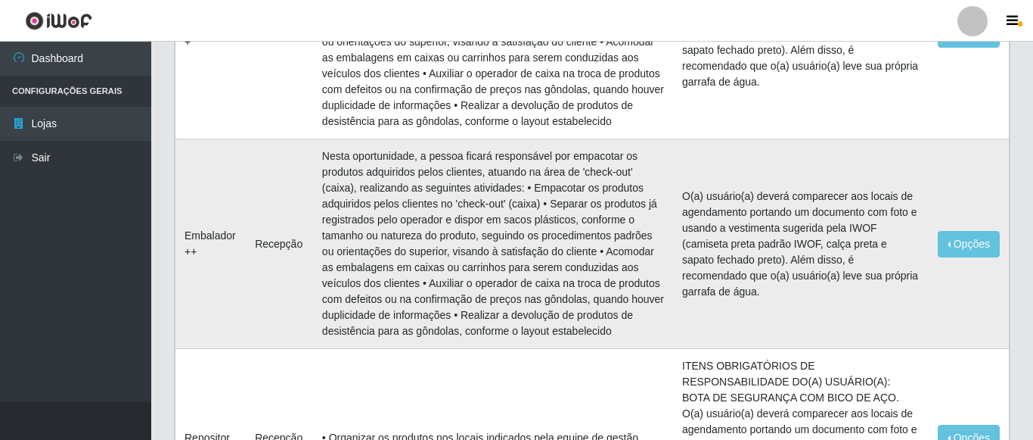
scroll to position [386, 0]
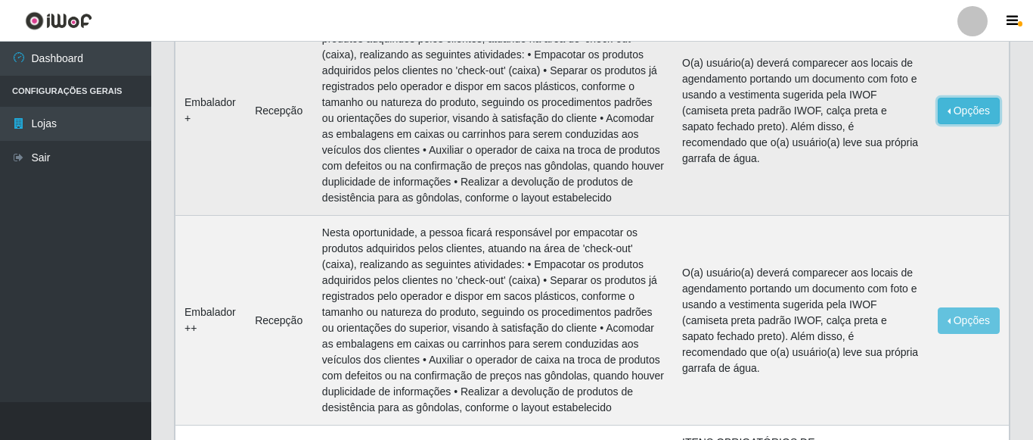
click at [978, 116] on button "Opções" at bounding box center [969, 111] width 62 height 26
click at [961, 155] on td "Opções Editar" at bounding box center [969, 111] width 80 height 210
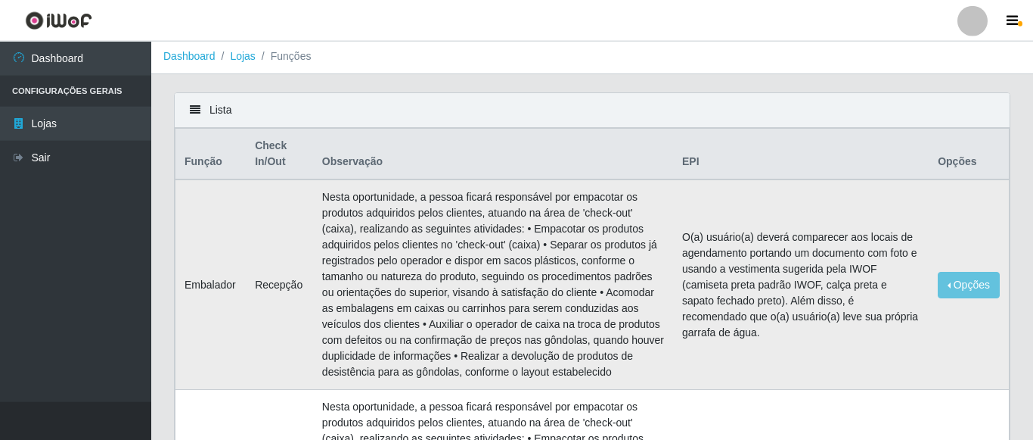
scroll to position [0, 0]
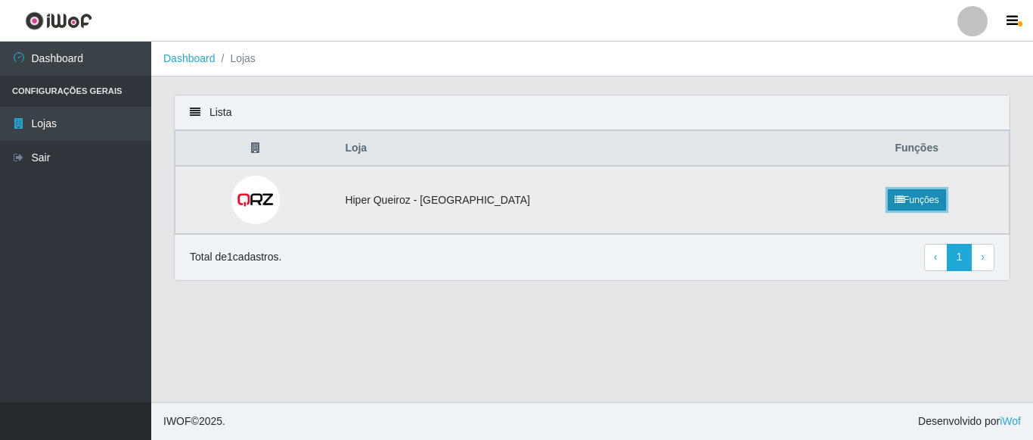
click at [918, 202] on link "Funções" at bounding box center [917, 199] width 58 height 21
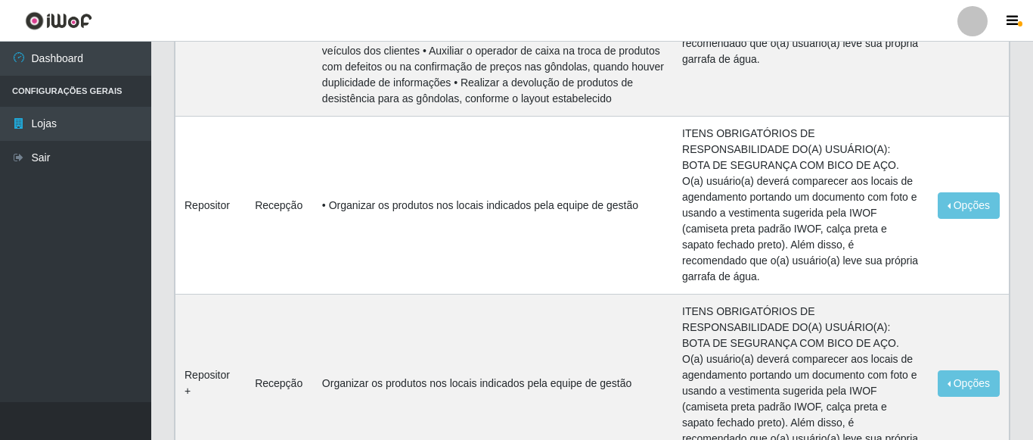
scroll to position [960, 0]
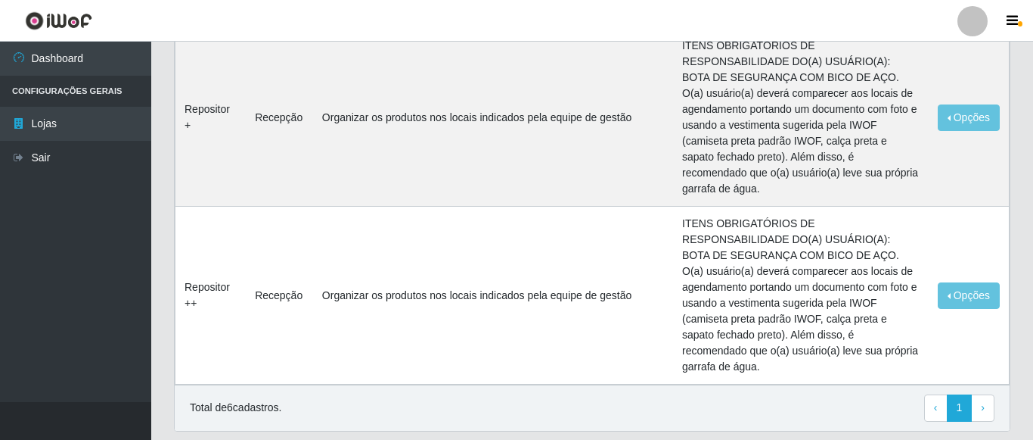
click at [978, 26] on div at bounding box center [973, 21] width 30 height 30
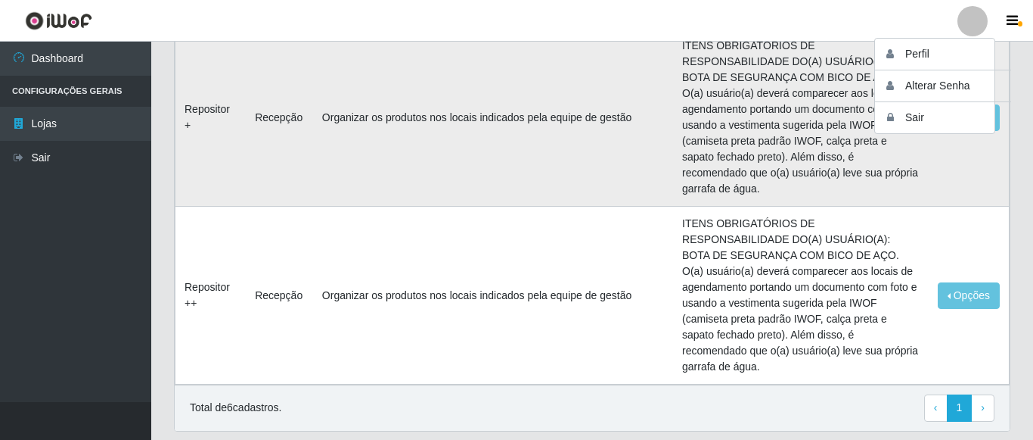
click at [616, 113] on td "Organizar os produtos nos locais indicados pela equipe de gestão" at bounding box center [493, 118] width 360 height 178
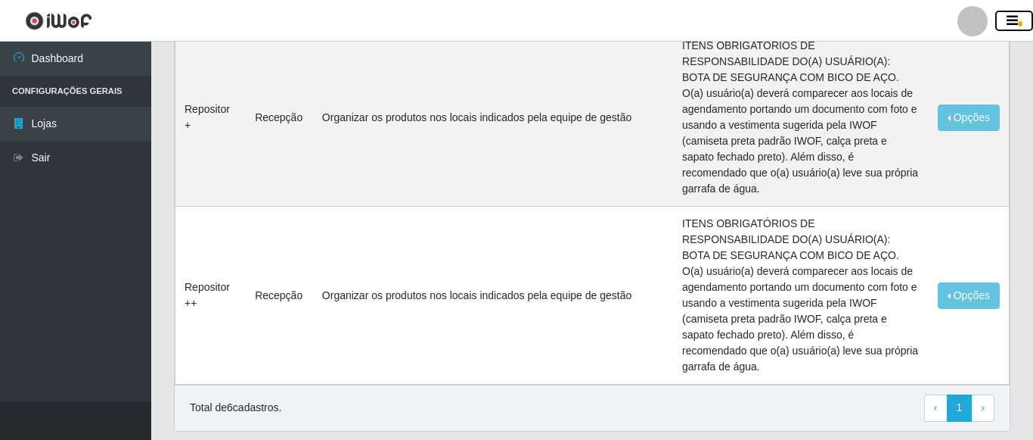
click at [1018, 26] on button "button" at bounding box center [1015, 21] width 38 height 21
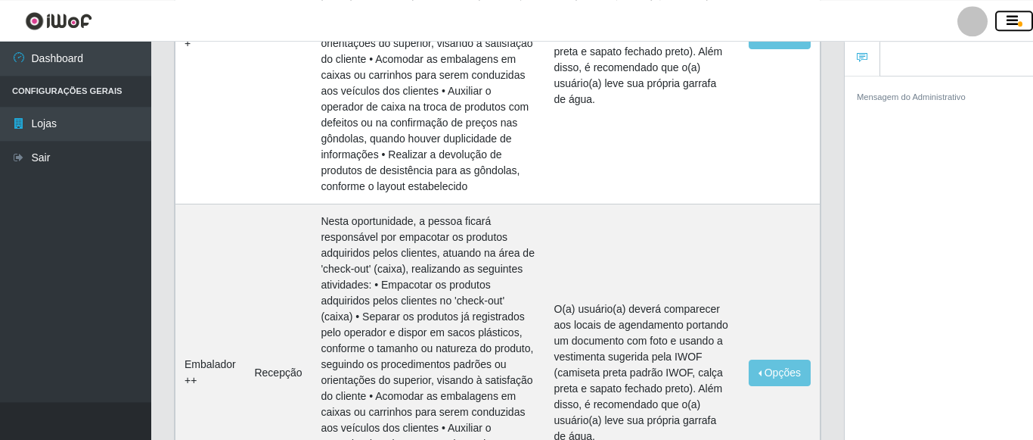
scroll to position [266, 0]
